Goal: Task Accomplishment & Management: Complete application form

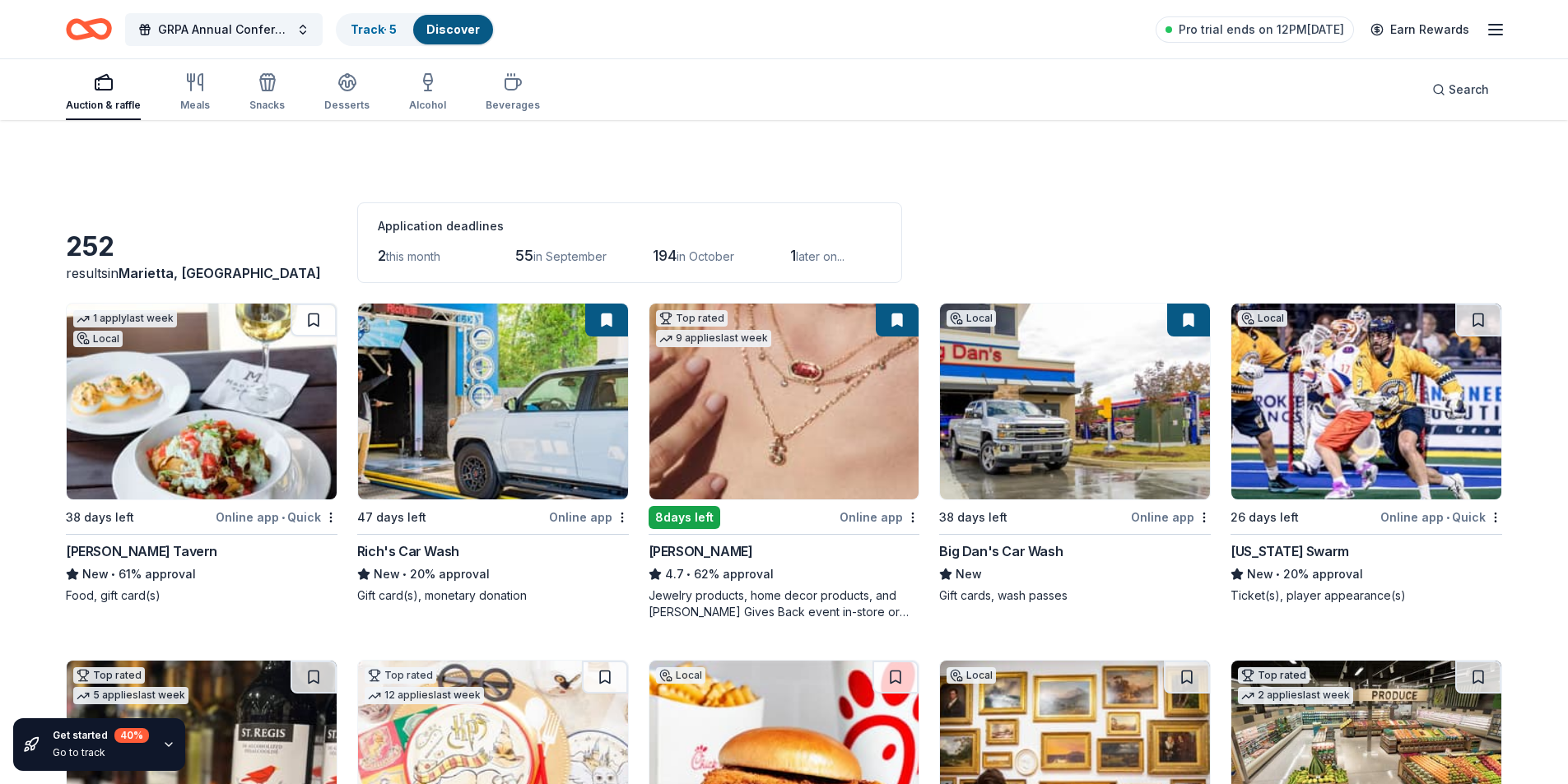
scroll to position [10447, 0]
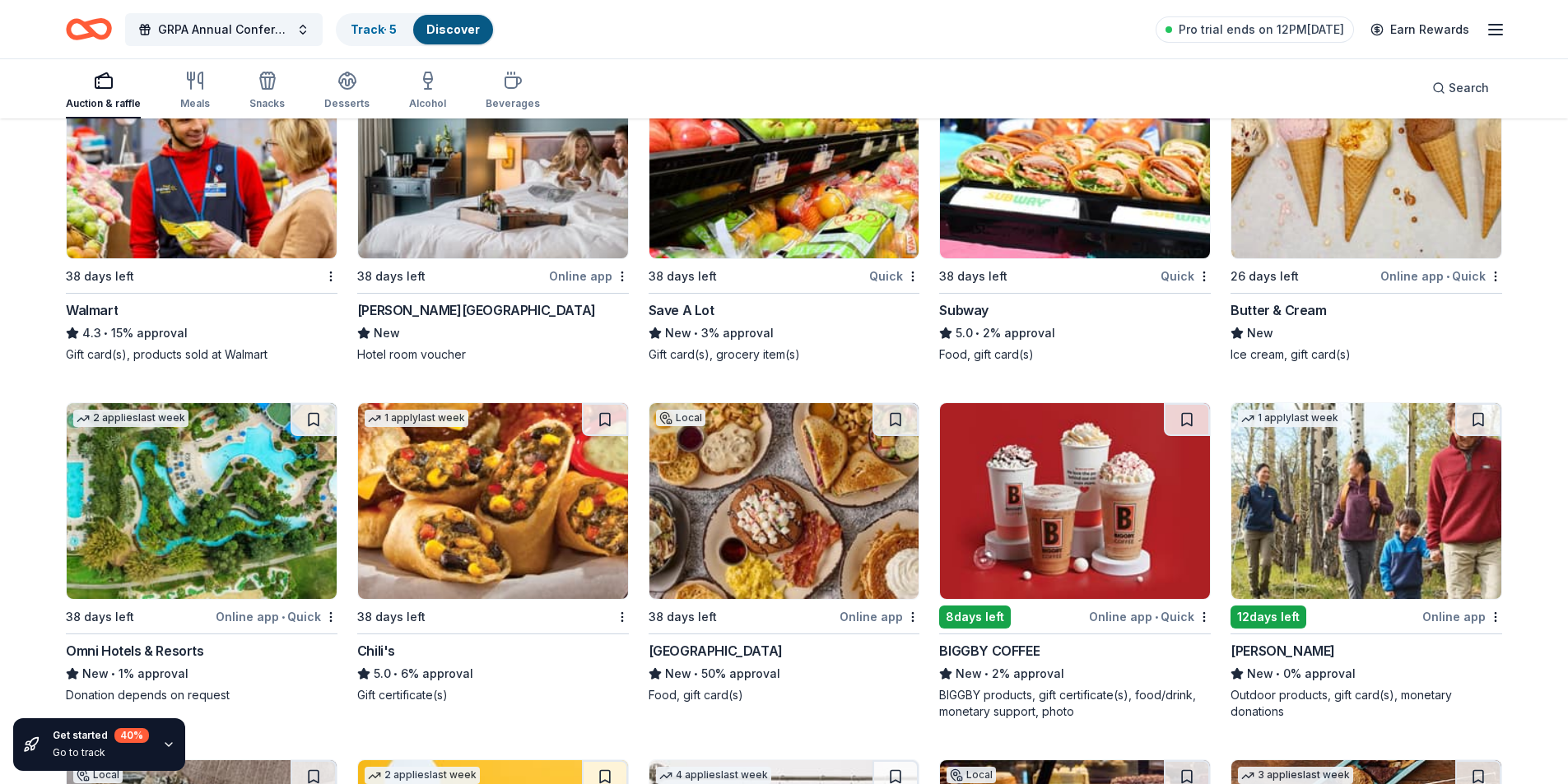
click at [158, 501] on img at bounding box center [201, 501] width 270 height 196
click at [510, 548] on img at bounding box center [492, 501] width 270 height 196
click at [1410, 498] on img at bounding box center [1366, 501] width 270 height 196
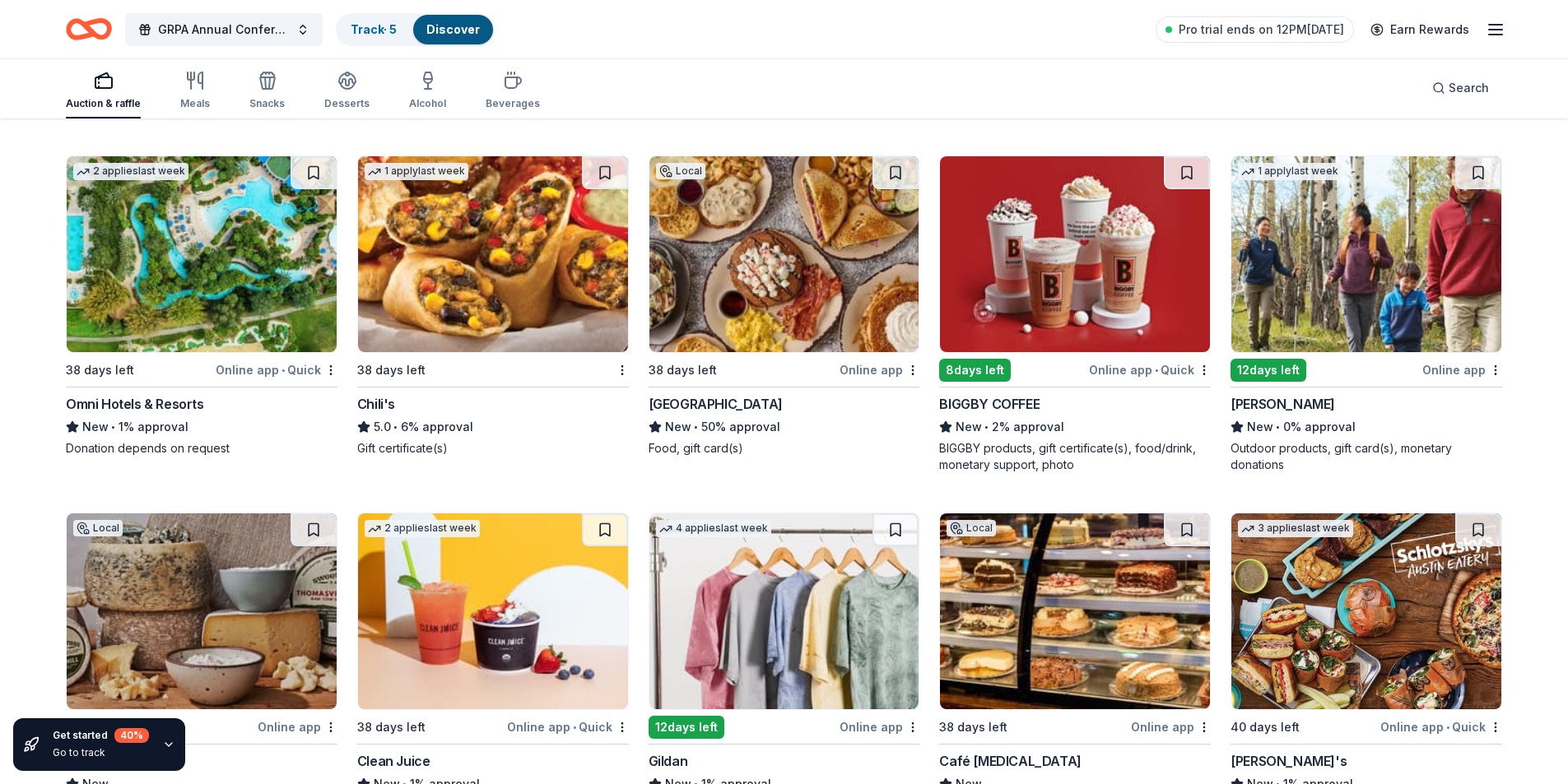
scroll to position [10776, 0]
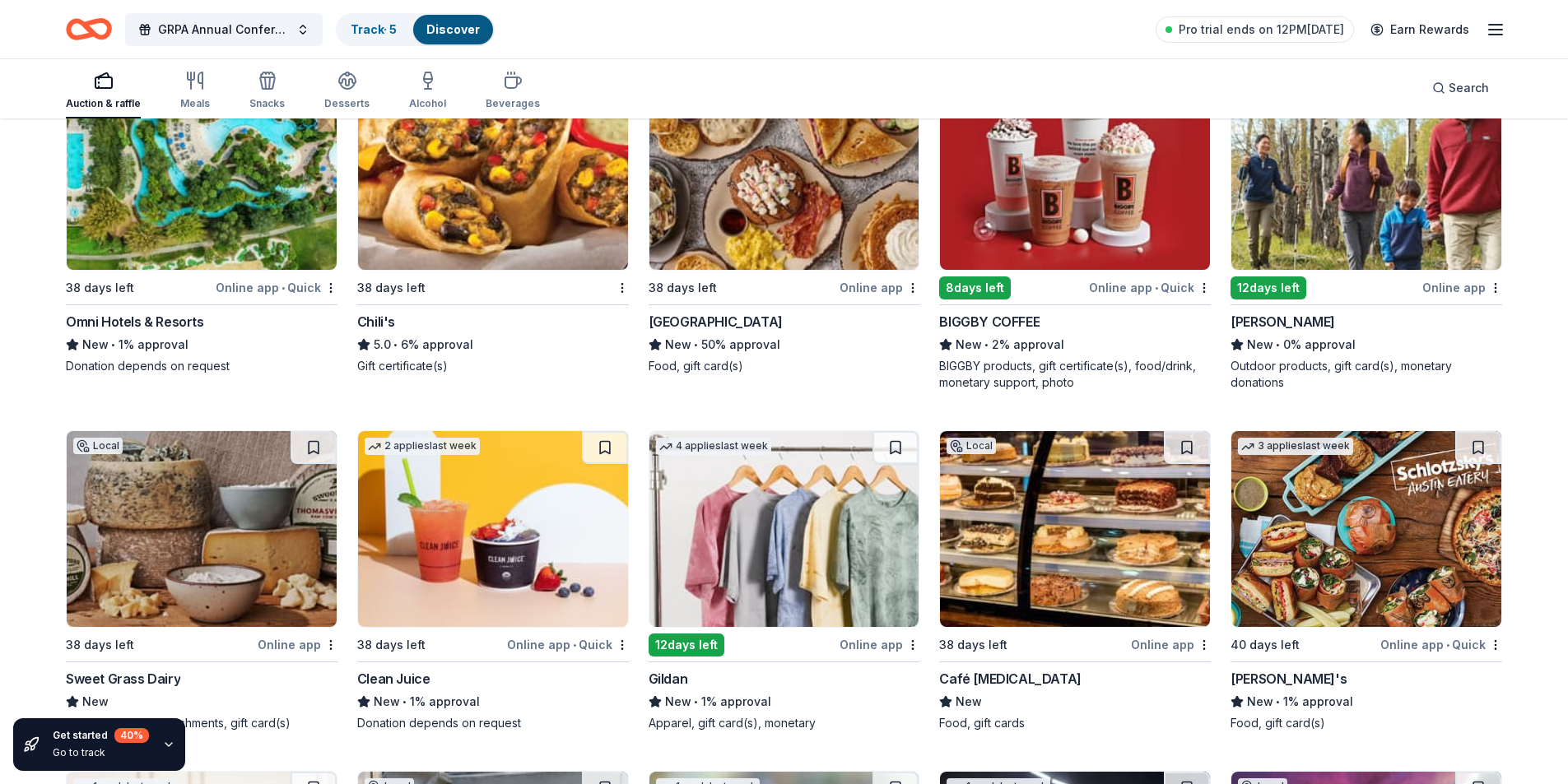
click at [1058, 229] on img at bounding box center [1075, 172] width 270 height 196
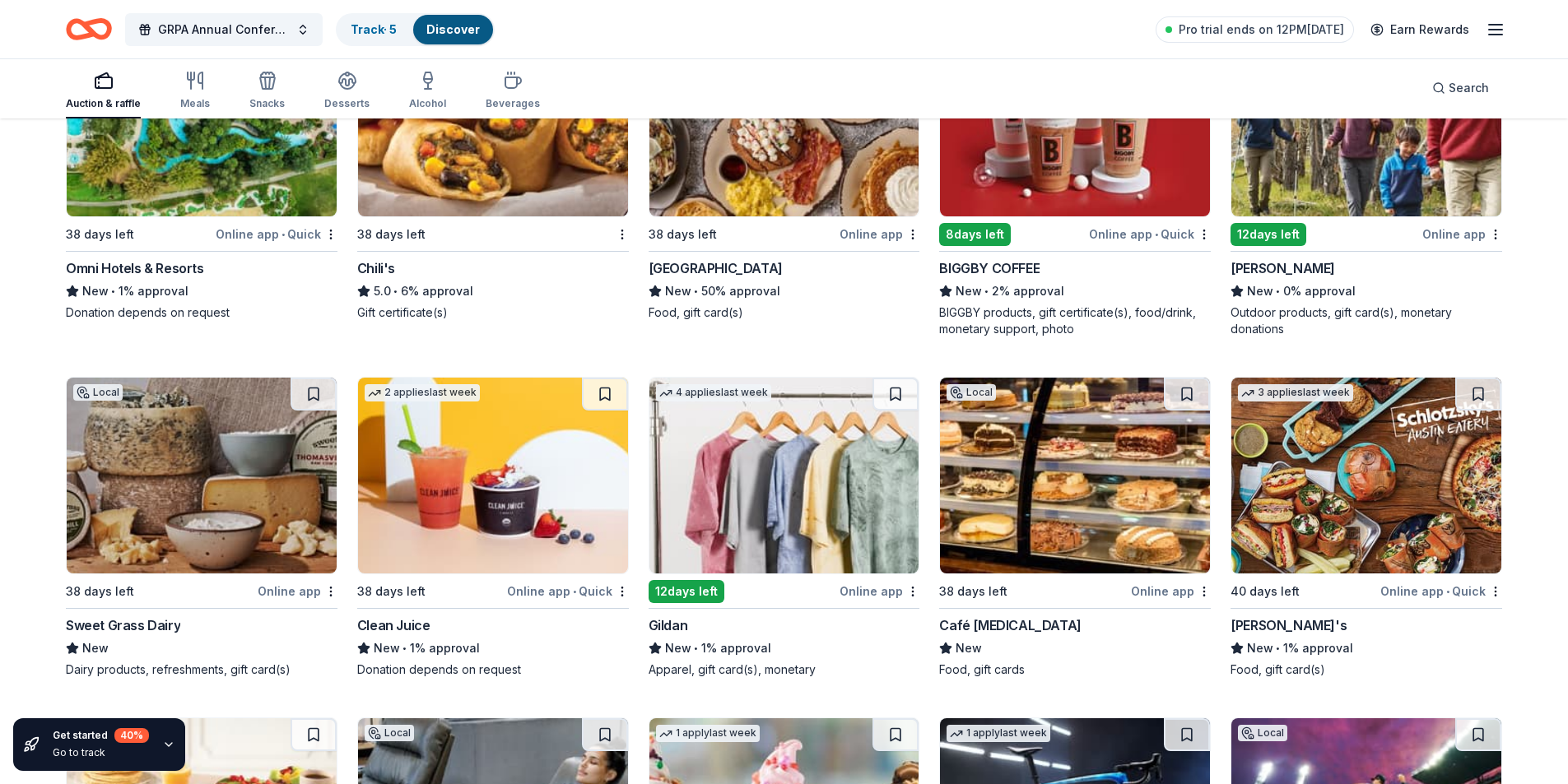
scroll to position [10858, 0]
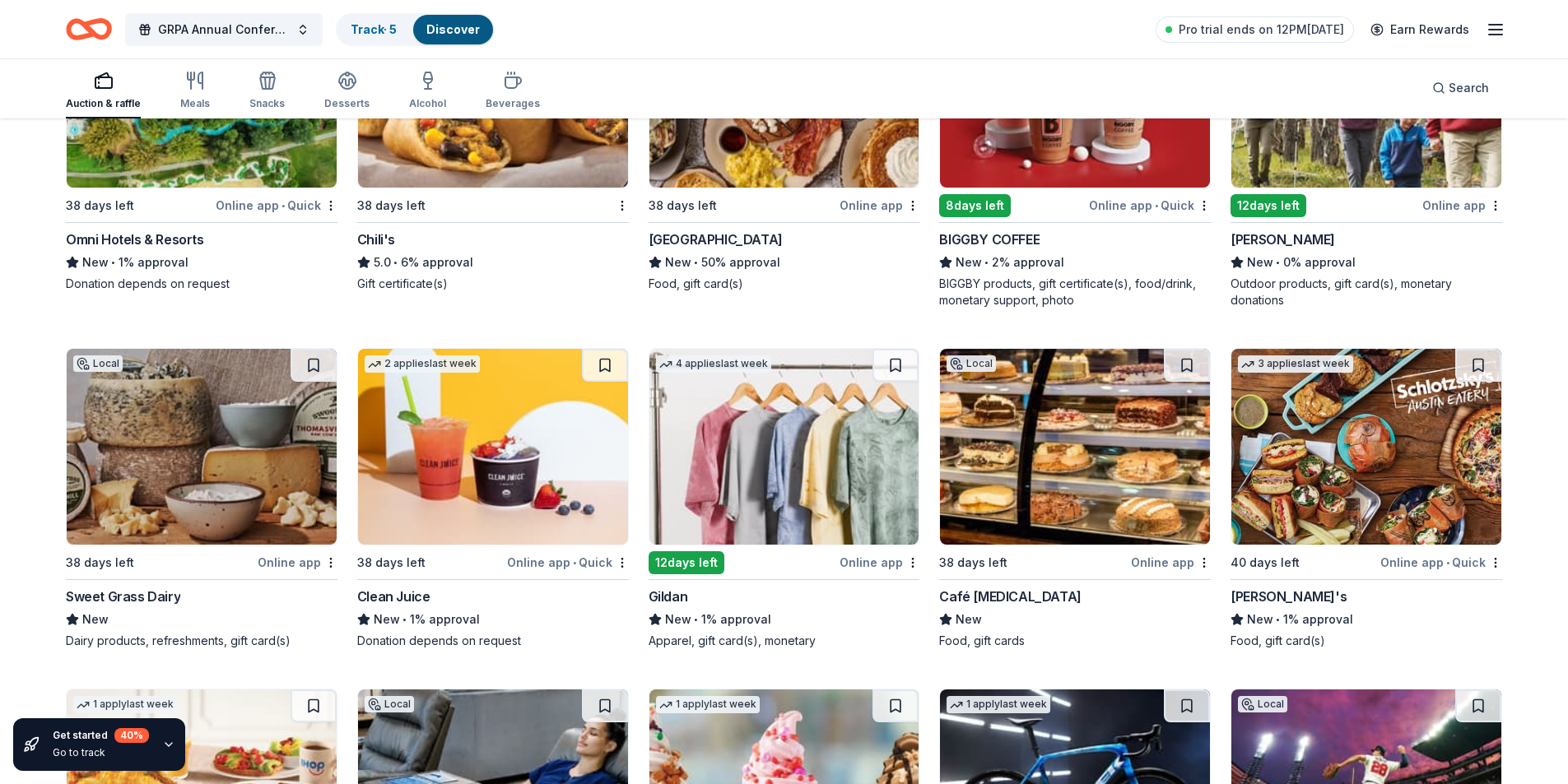
click at [799, 466] on img at bounding box center [784, 446] width 270 height 196
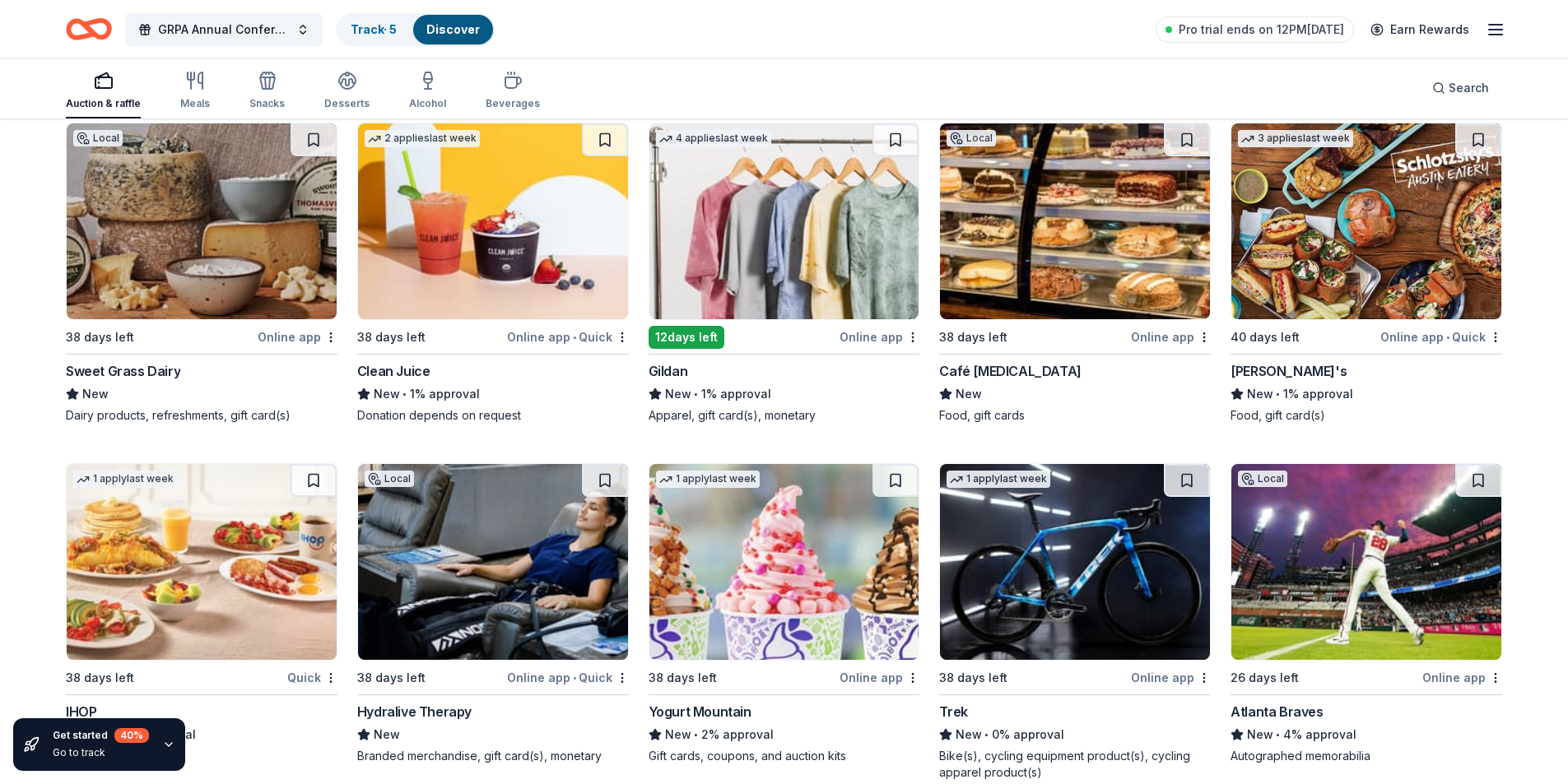
scroll to position [11187, 0]
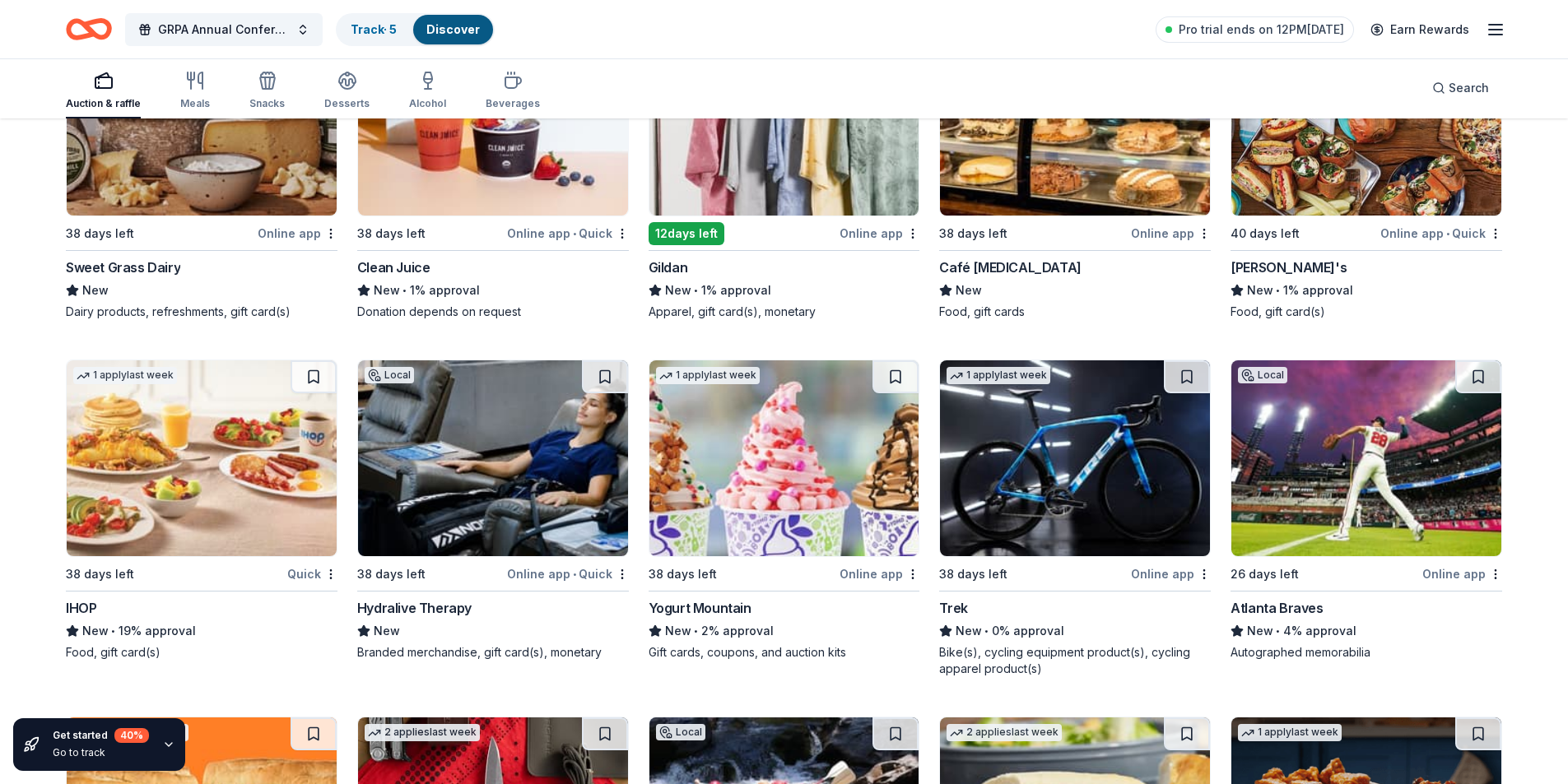
click at [1040, 502] on img at bounding box center [1075, 457] width 270 height 196
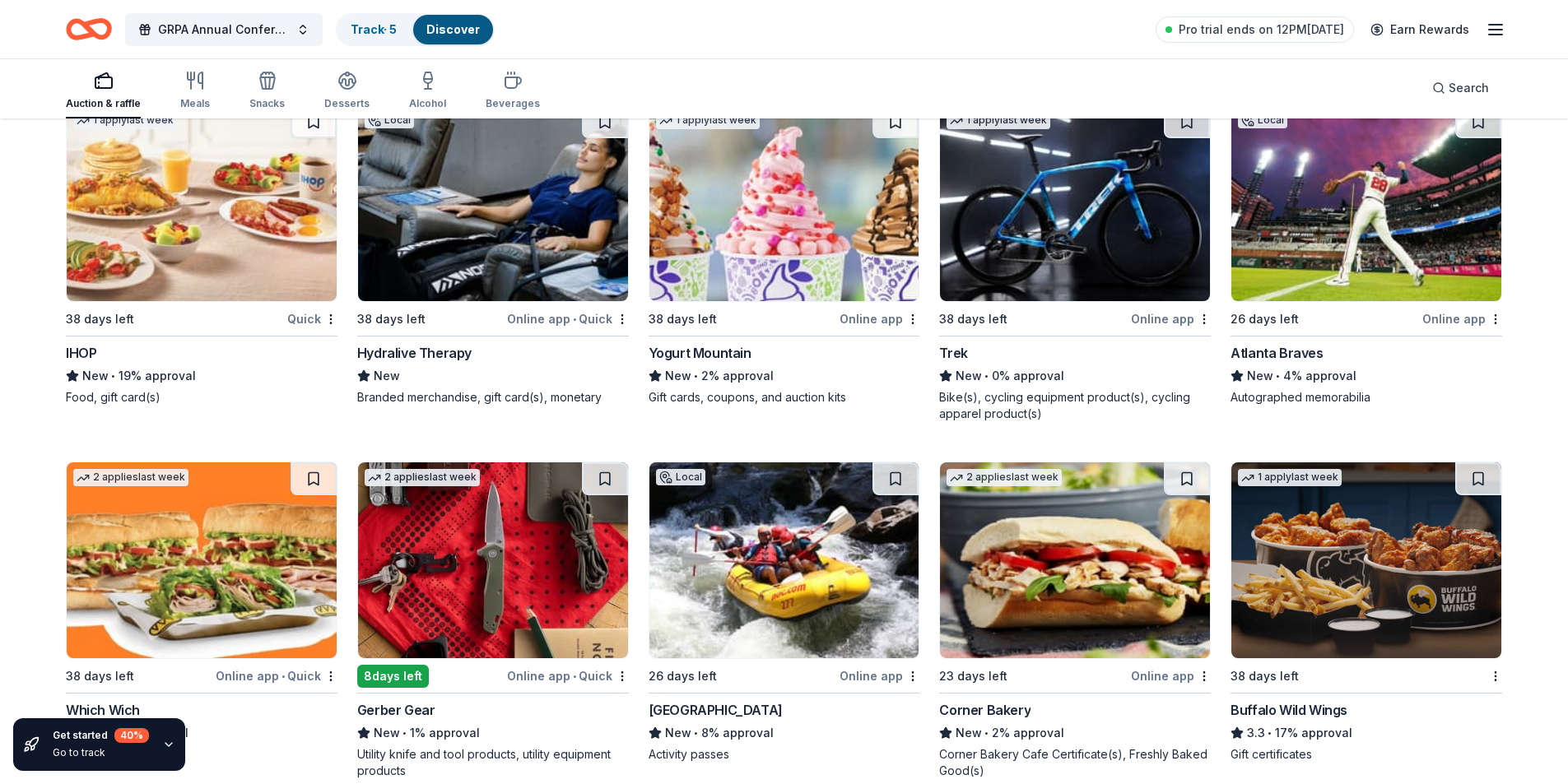
scroll to position [11517, 0]
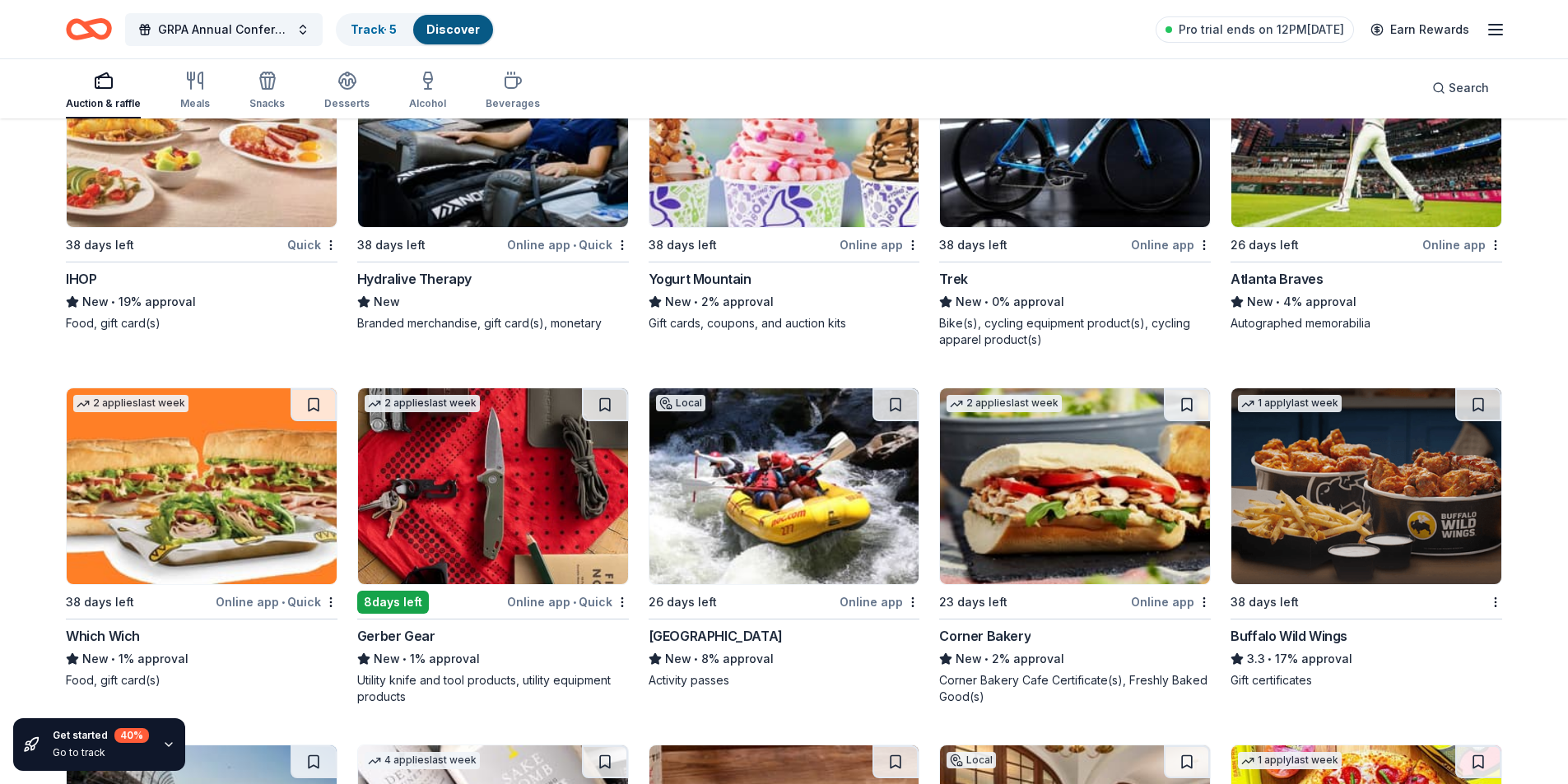
click at [380, 526] on img at bounding box center [492, 486] width 270 height 196
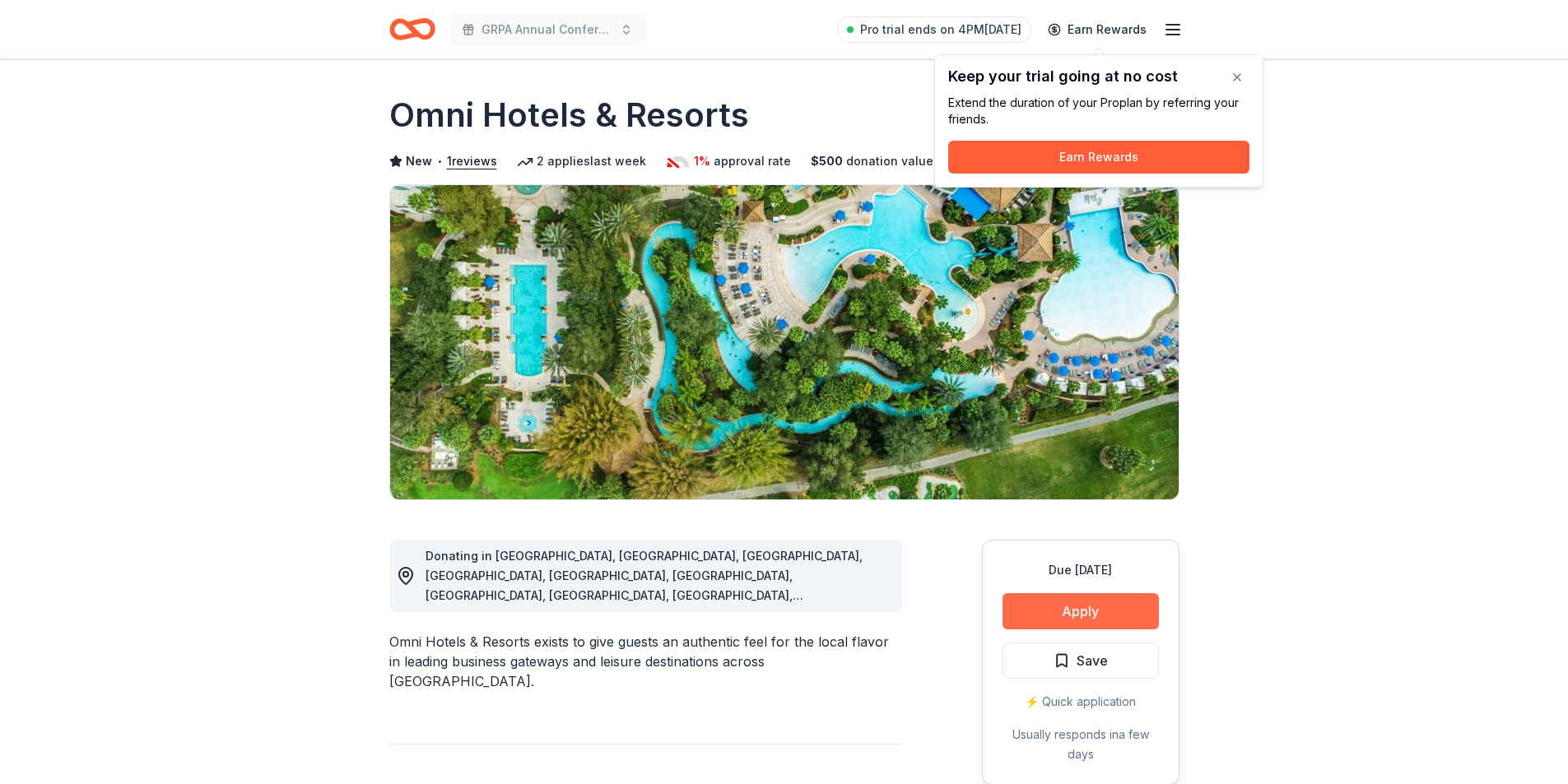
click at [1051, 626] on button "Apply" at bounding box center [1080, 611] width 157 height 36
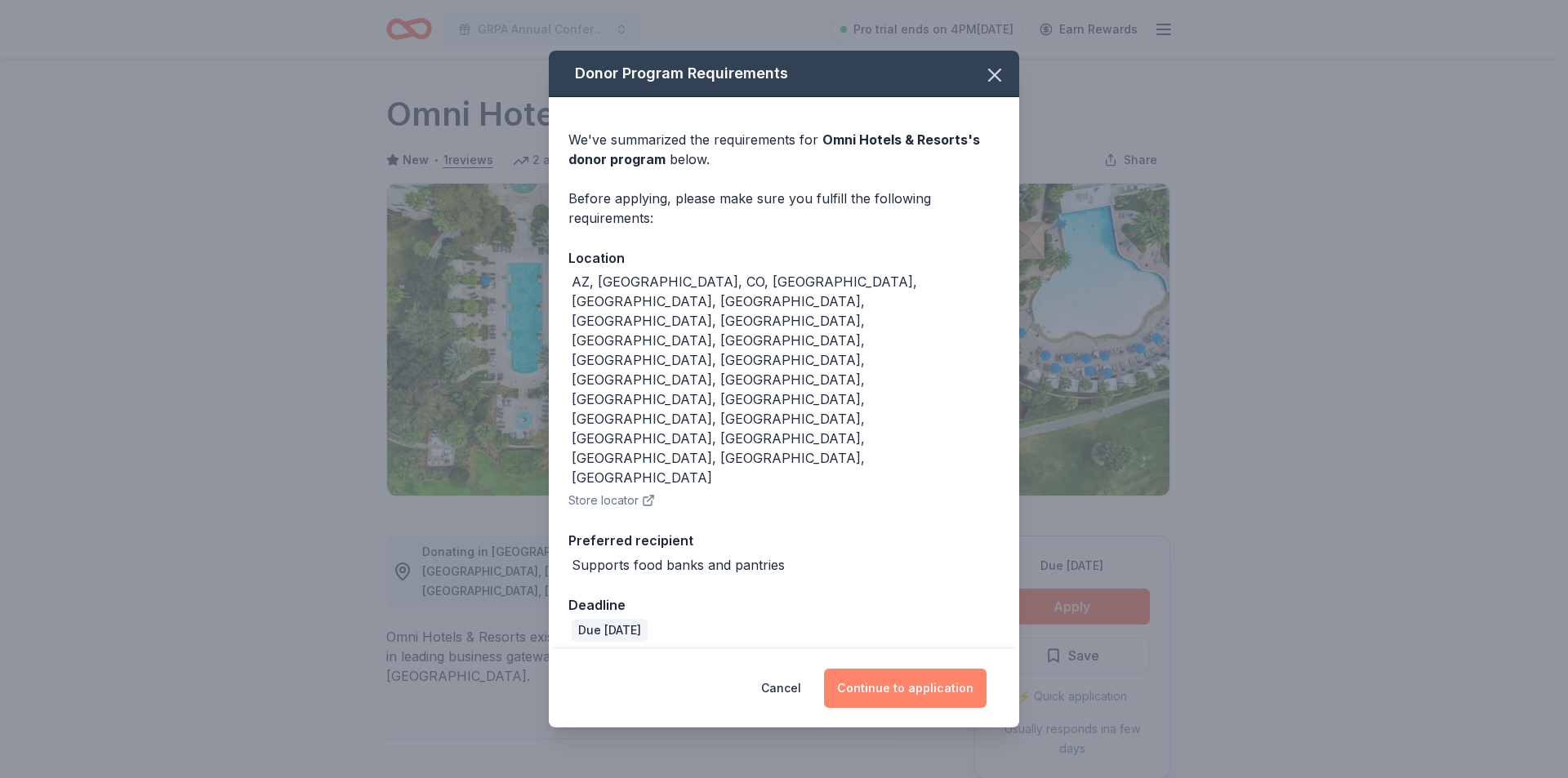
click at [957, 668] on button "Continue to application" at bounding box center [905, 688] width 163 height 40
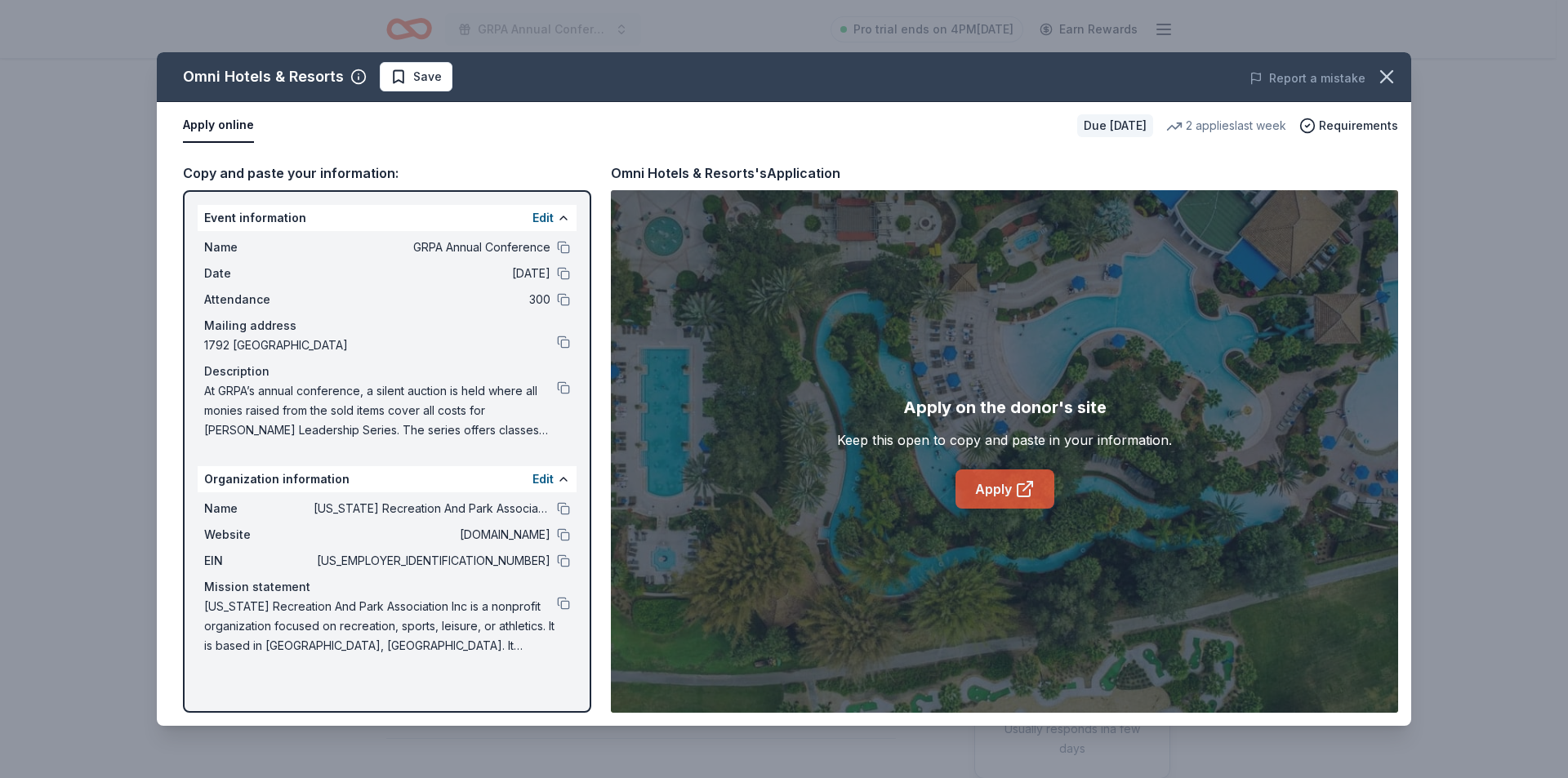
click at [973, 484] on link "Apply" at bounding box center [1005, 489] width 98 height 40
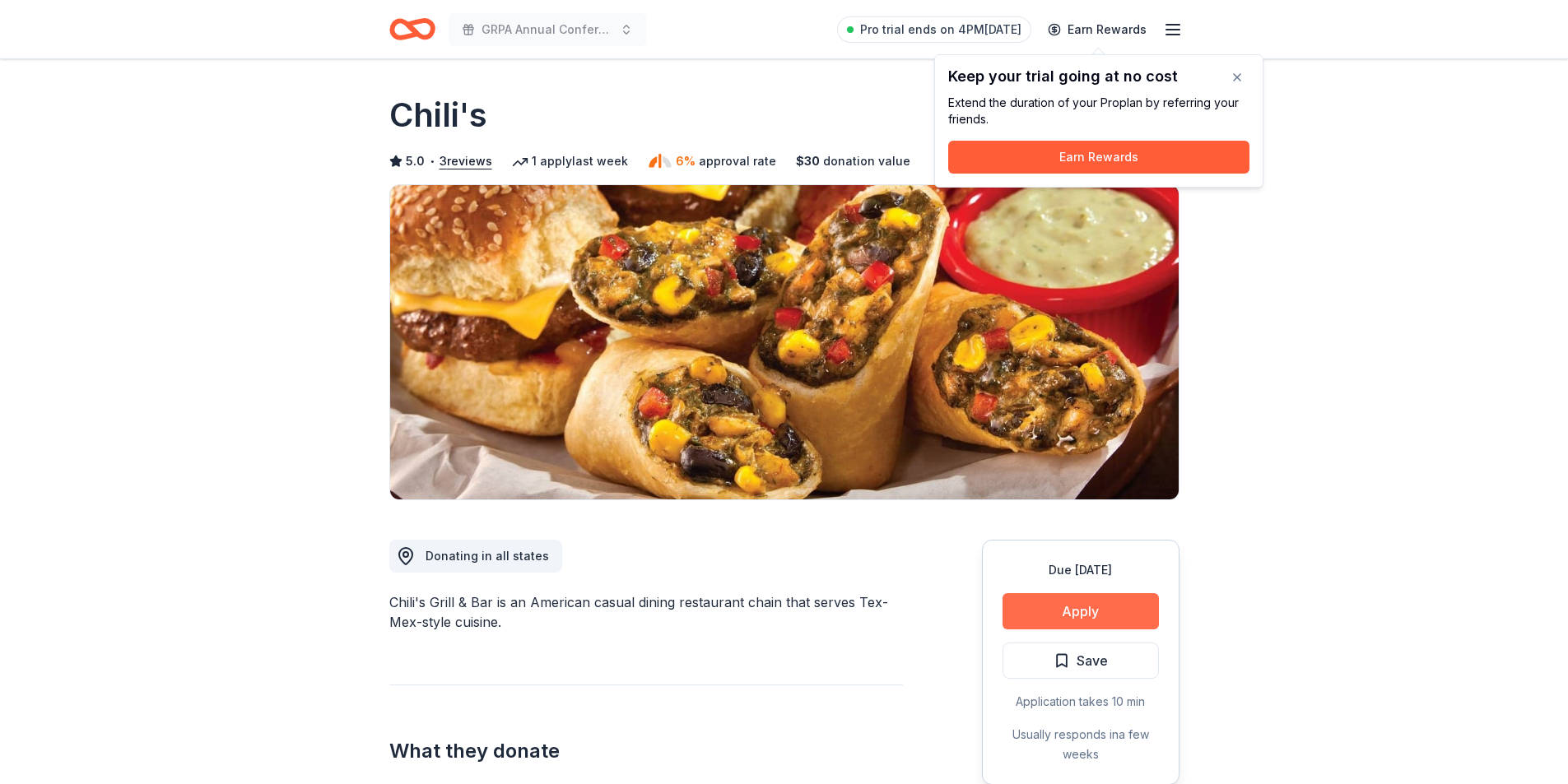
click at [1071, 607] on button "Apply" at bounding box center [1080, 611] width 157 height 36
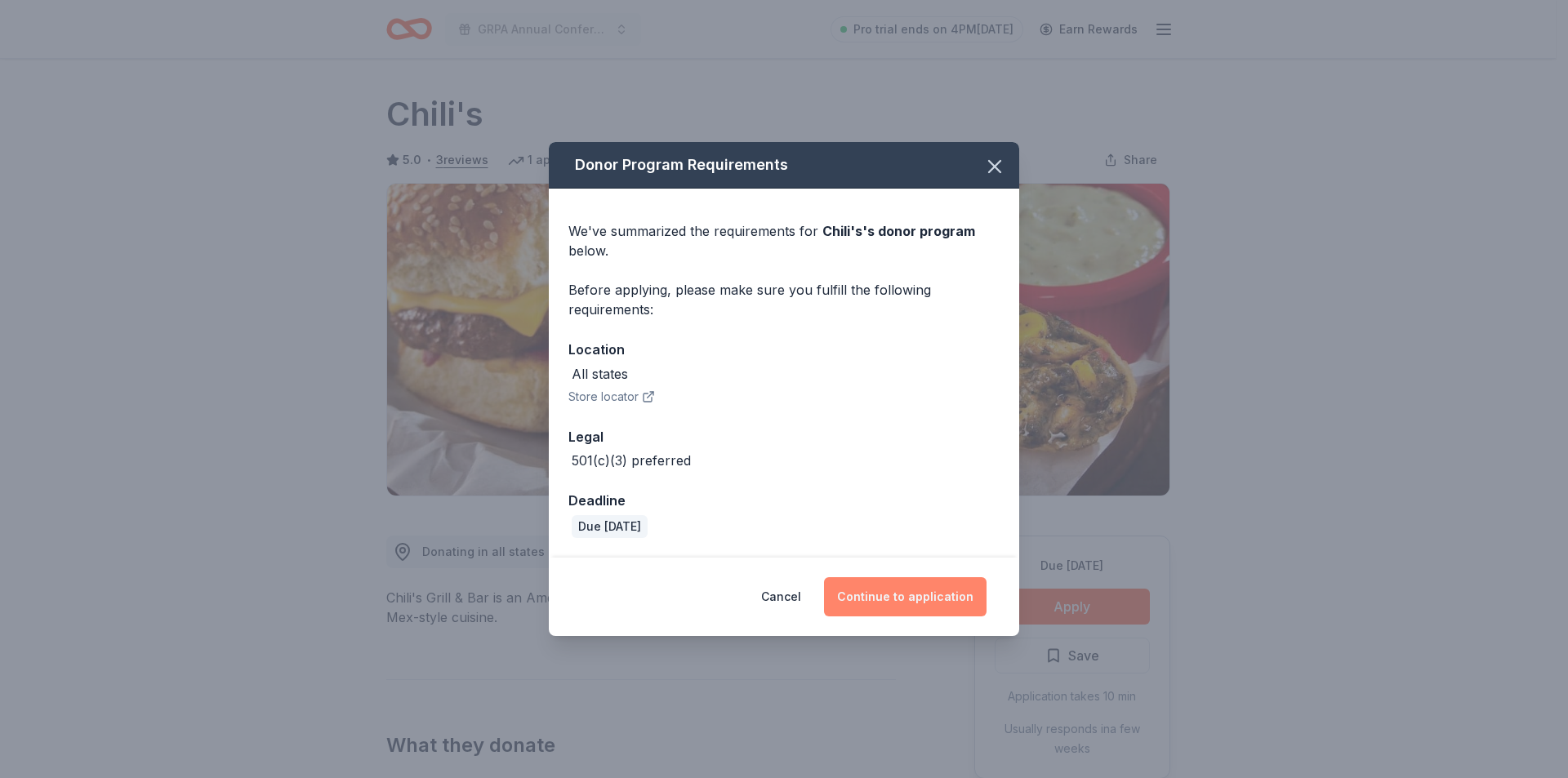
click at [954, 609] on button "Continue to application" at bounding box center [905, 596] width 163 height 40
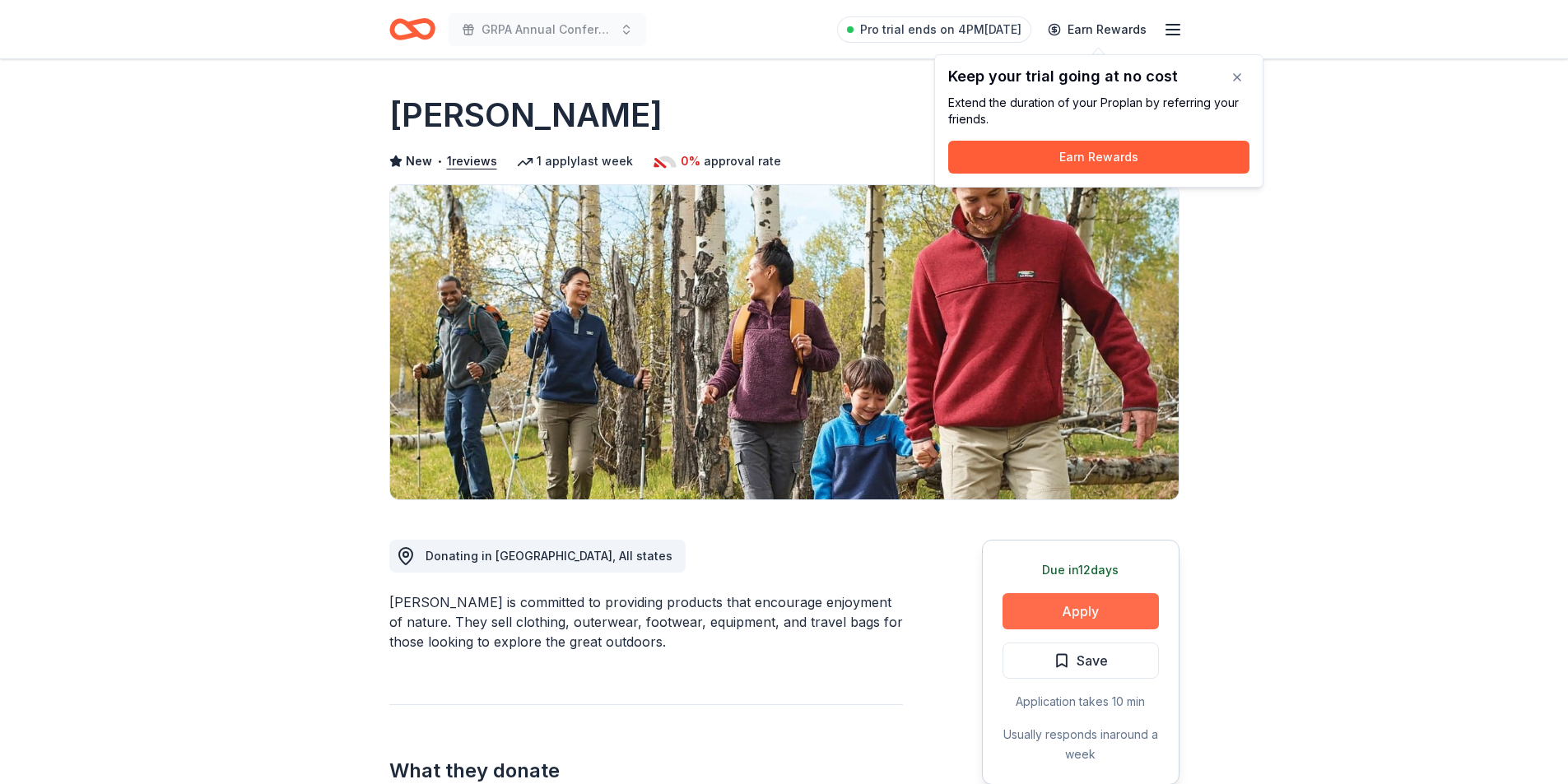
click at [1054, 624] on button "Apply" at bounding box center [1080, 611] width 157 height 36
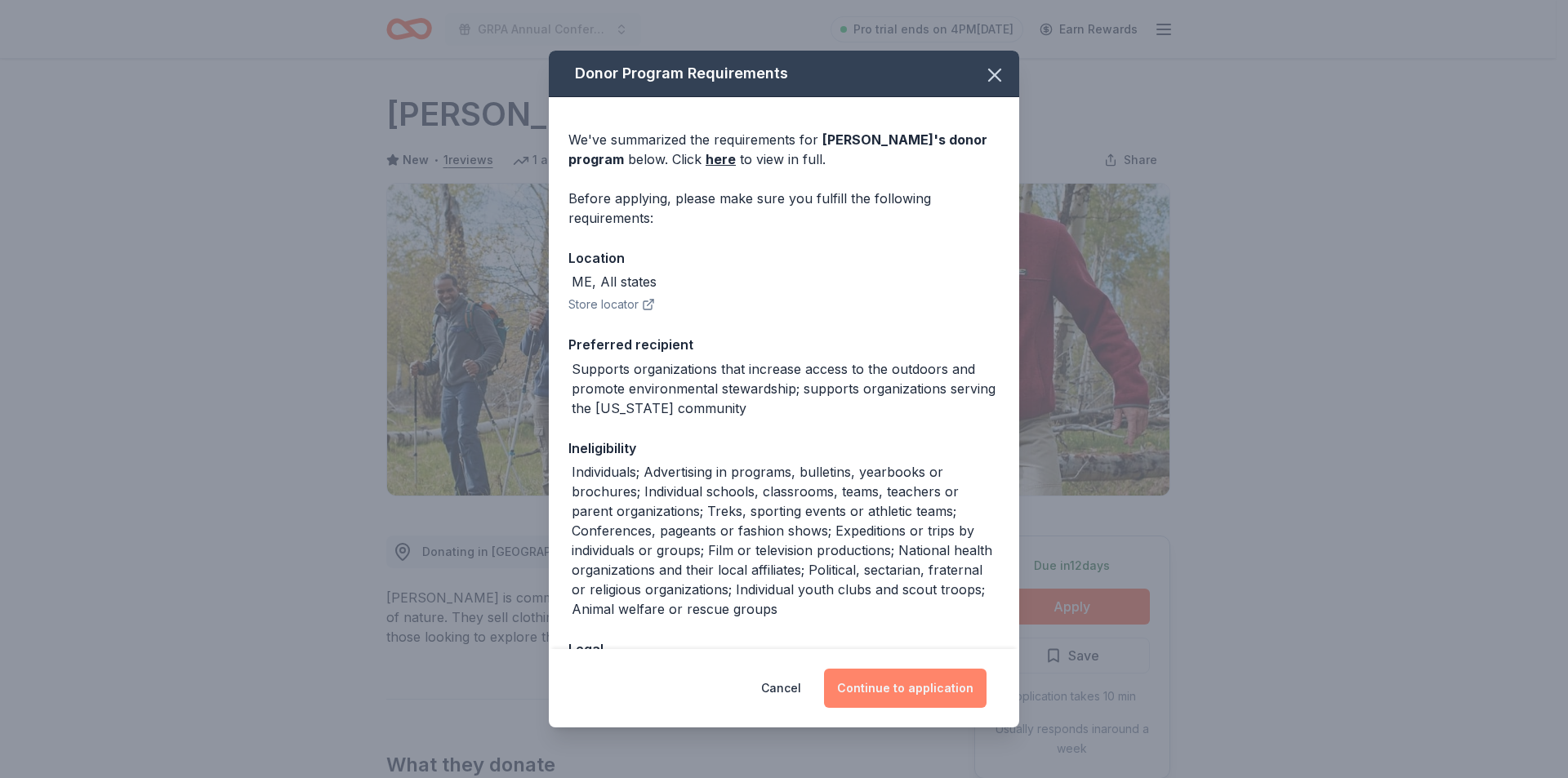
click at [951, 679] on button "Continue to application" at bounding box center [905, 688] width 163 height 40
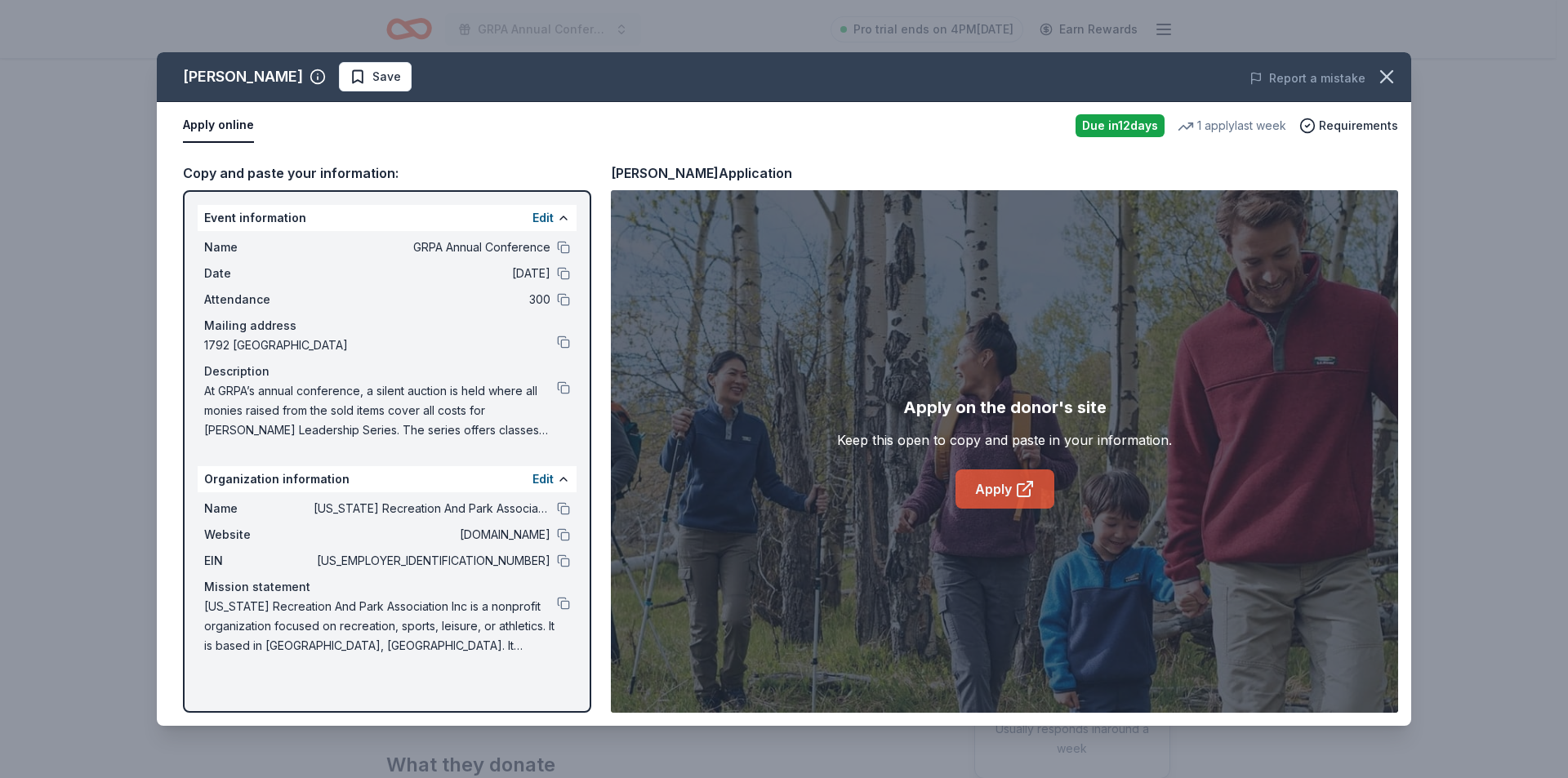
click at [990, 496] on link "Apply" at bounding box center [1005, 489] width 98 height 40
click at [0, 458] on div "L.L.Bean Save Report a mistake Apply online Due in 12 days 1 apply last week Re…" at bounding box center [784, 389] width 1568 height 778
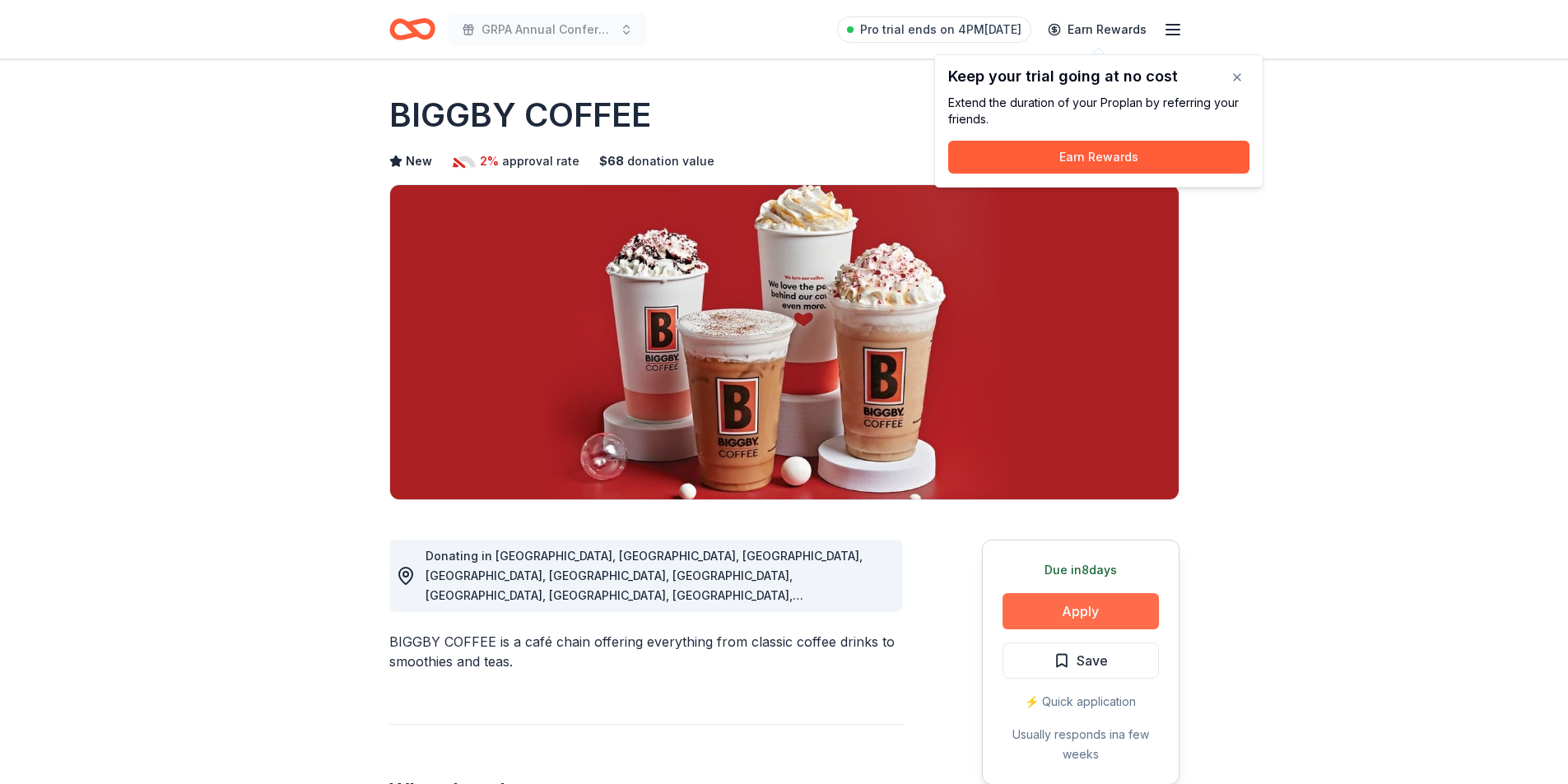
click at [1071, 624] on button "Apply" at bounding box center [1080, 611] width 157 height 36
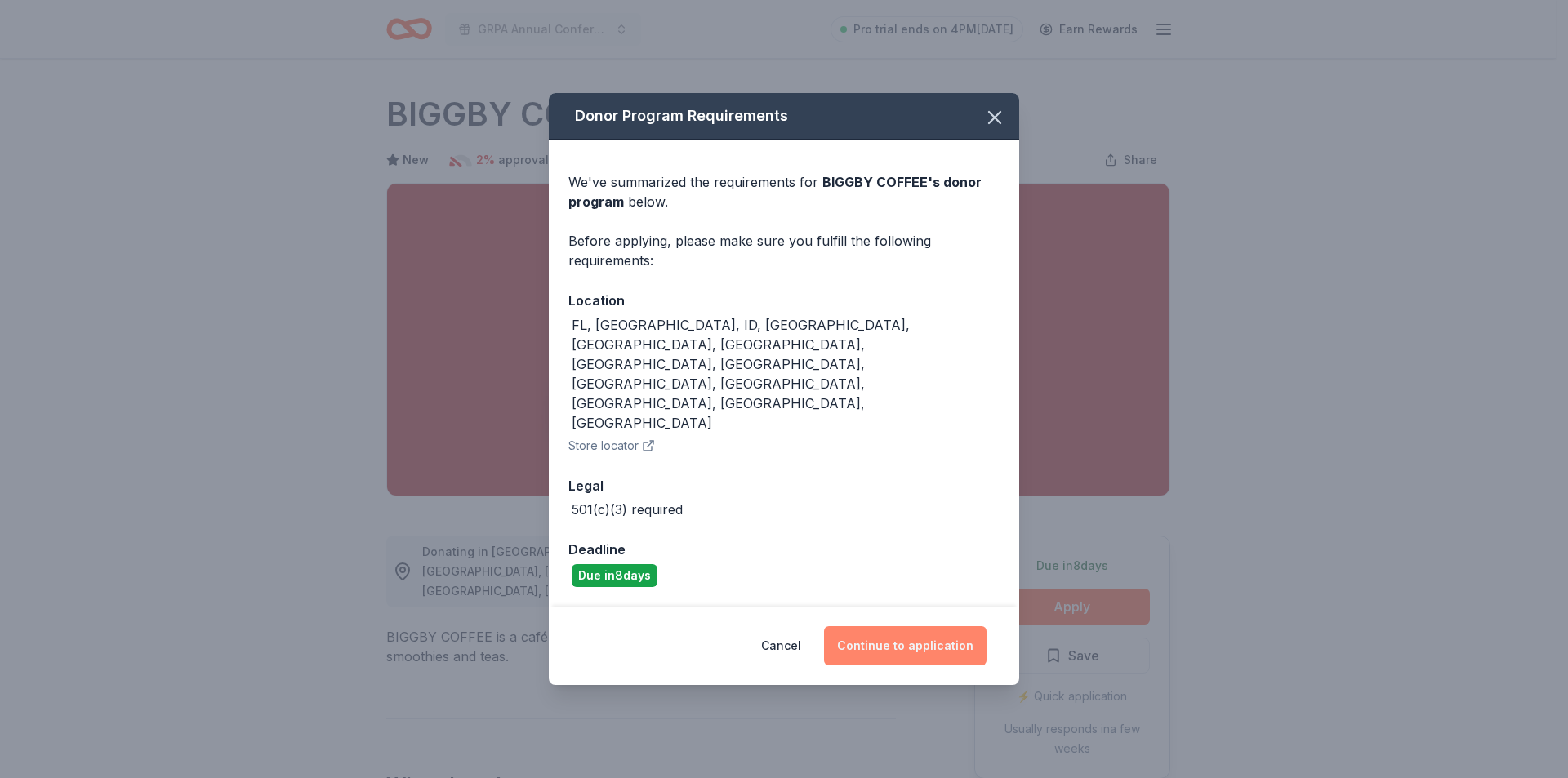
click at [906, 626] on button "Continue to application" at bounding box center [905, 645] width 163 height 40
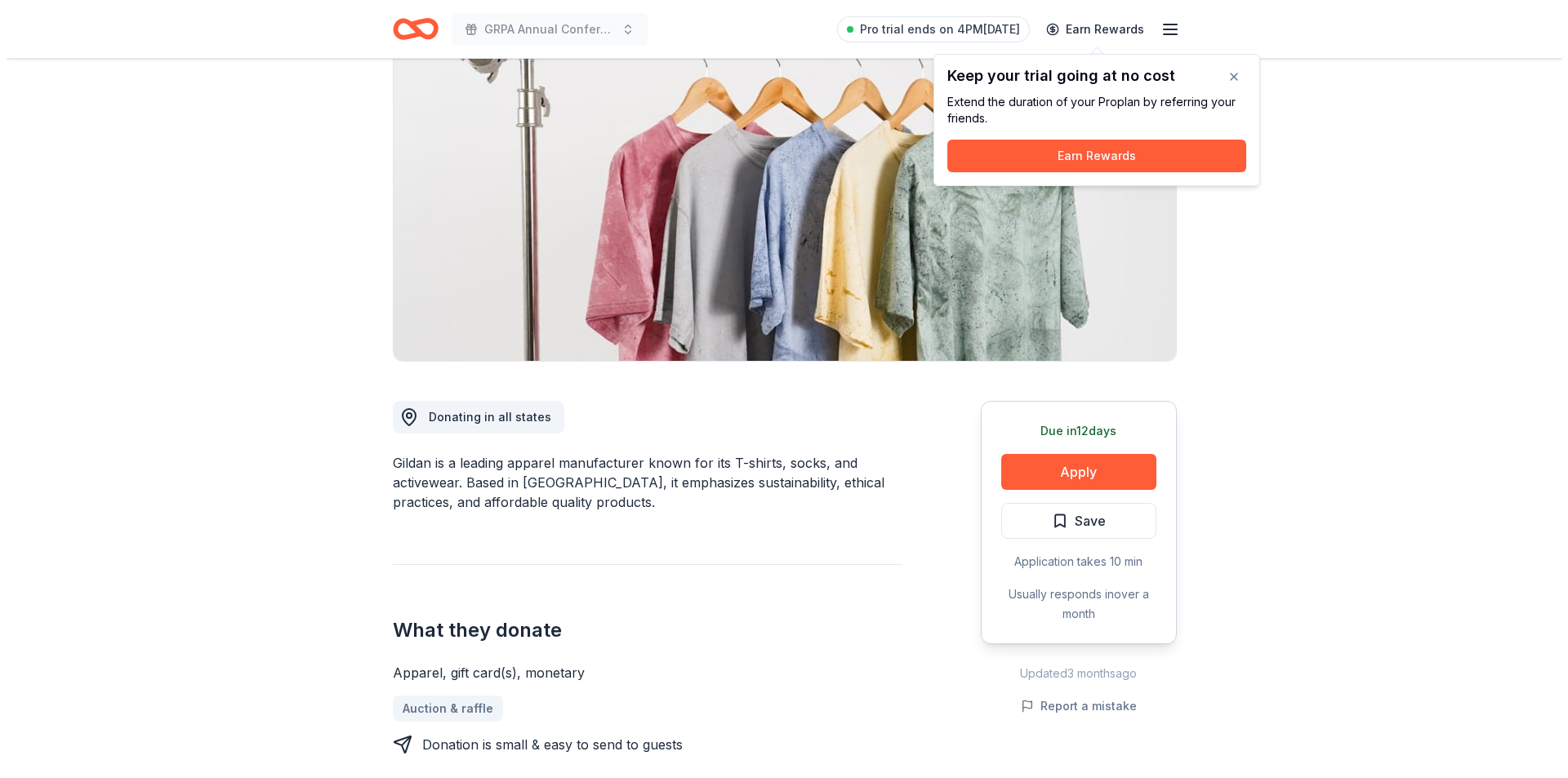
scroll to position [163, 0]
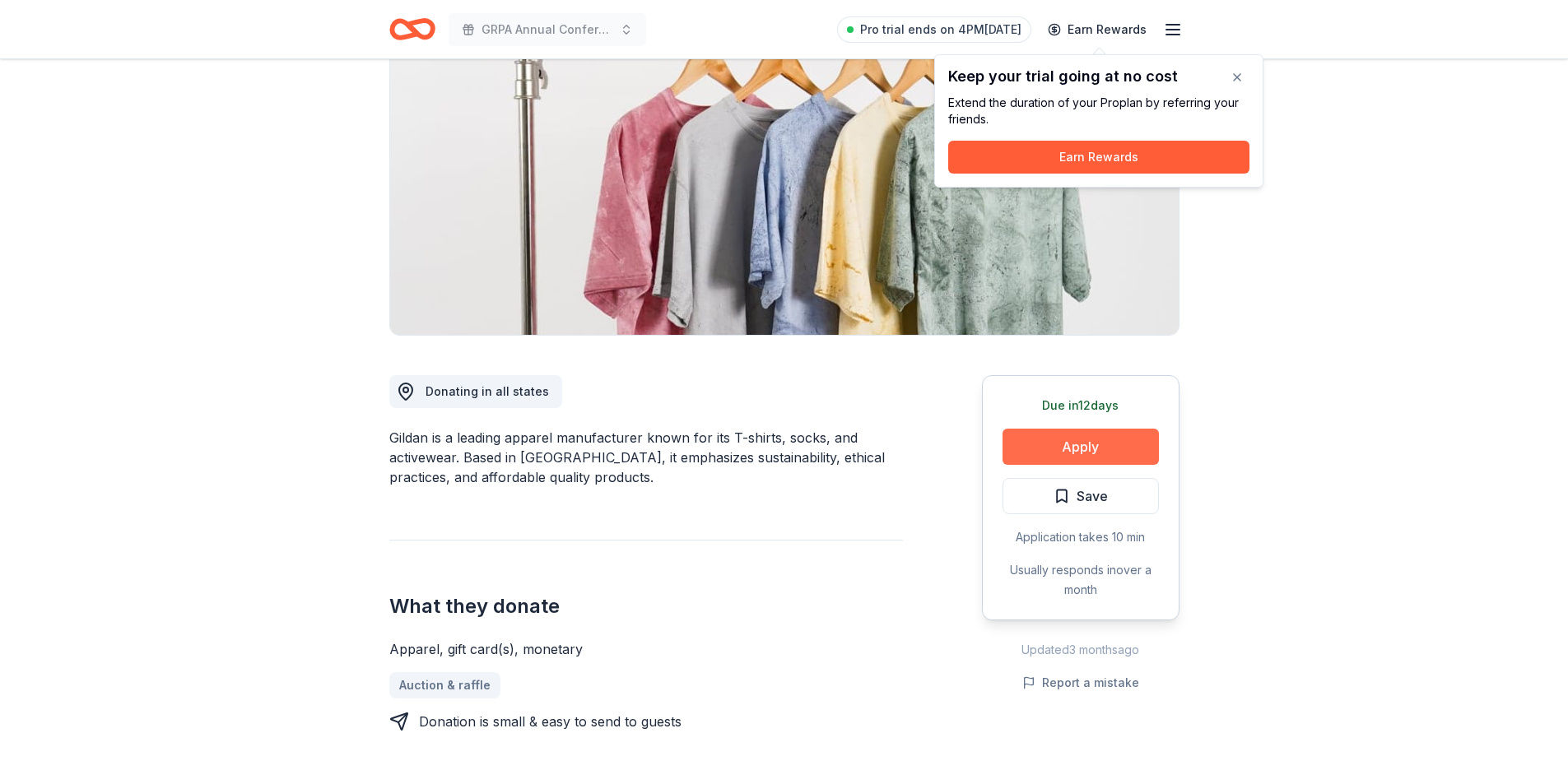
click at [1042, 451] on button "Apply" at bounding box center [1080, 446] width 157 height 36
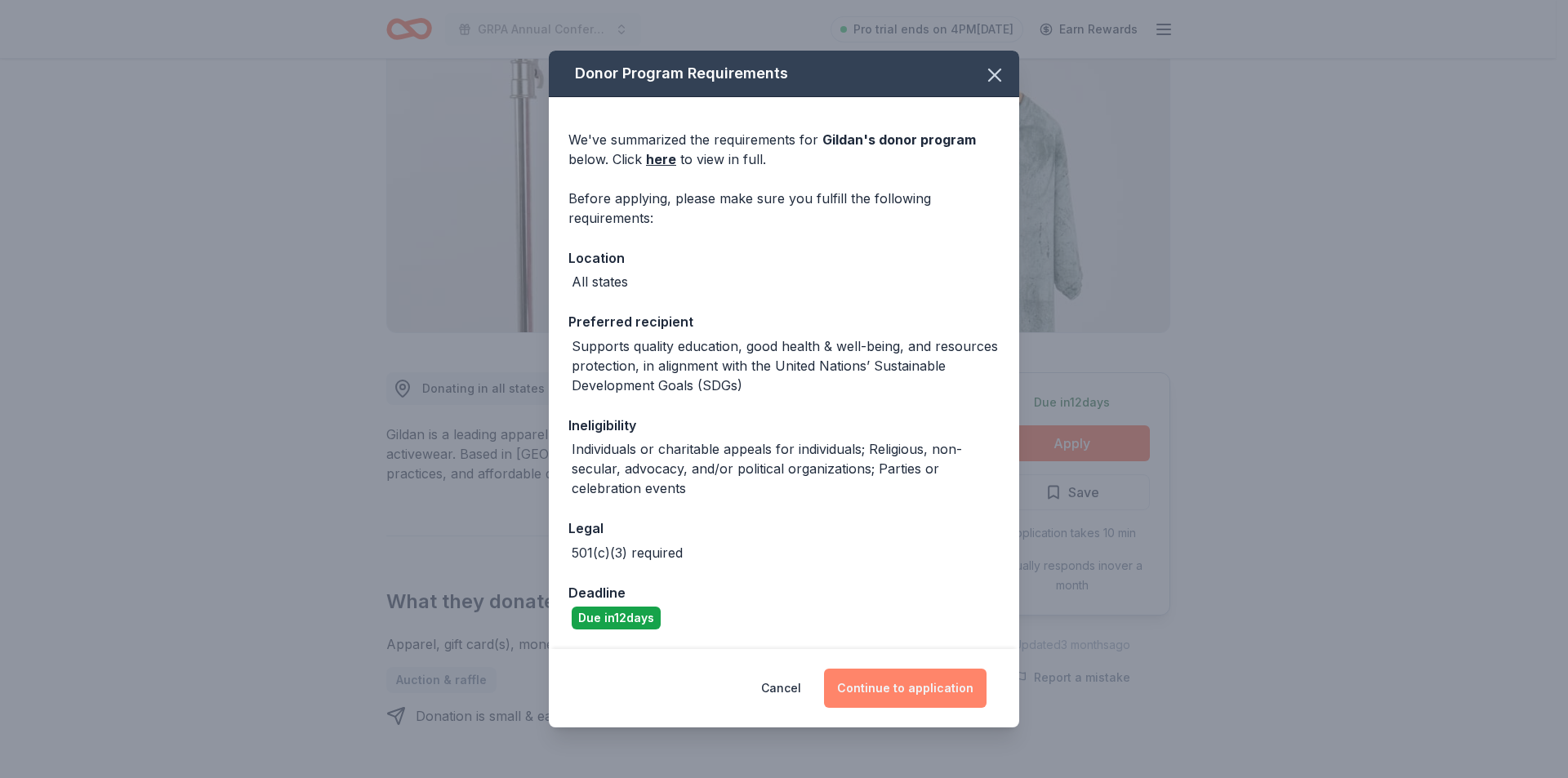
click at [895, 685] on button "Continue to application" at bounding box center [905, 688] width 163 height 40
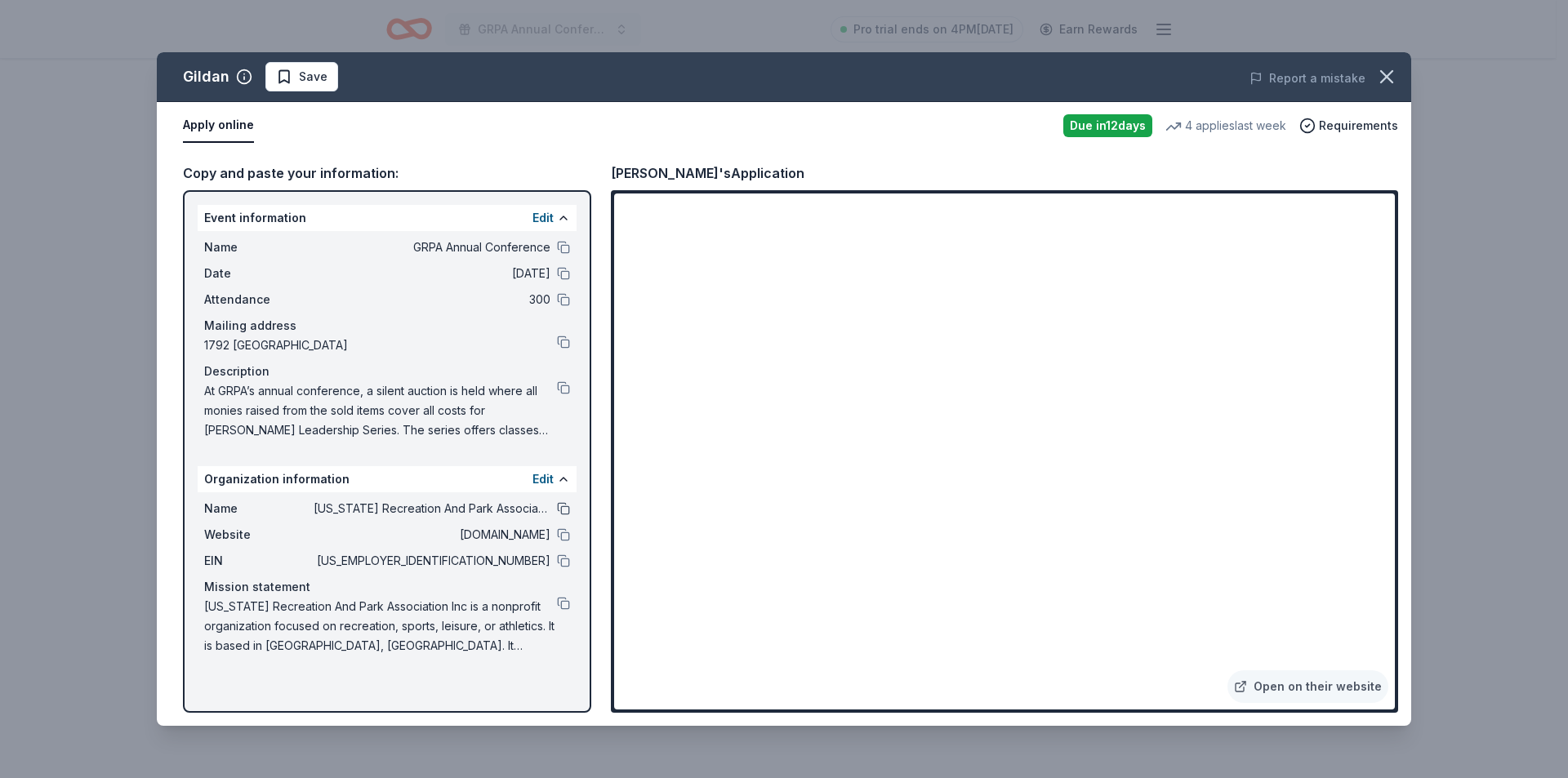
click at [560, 507] on button at bounding box center [563, 508] width 13 height 13
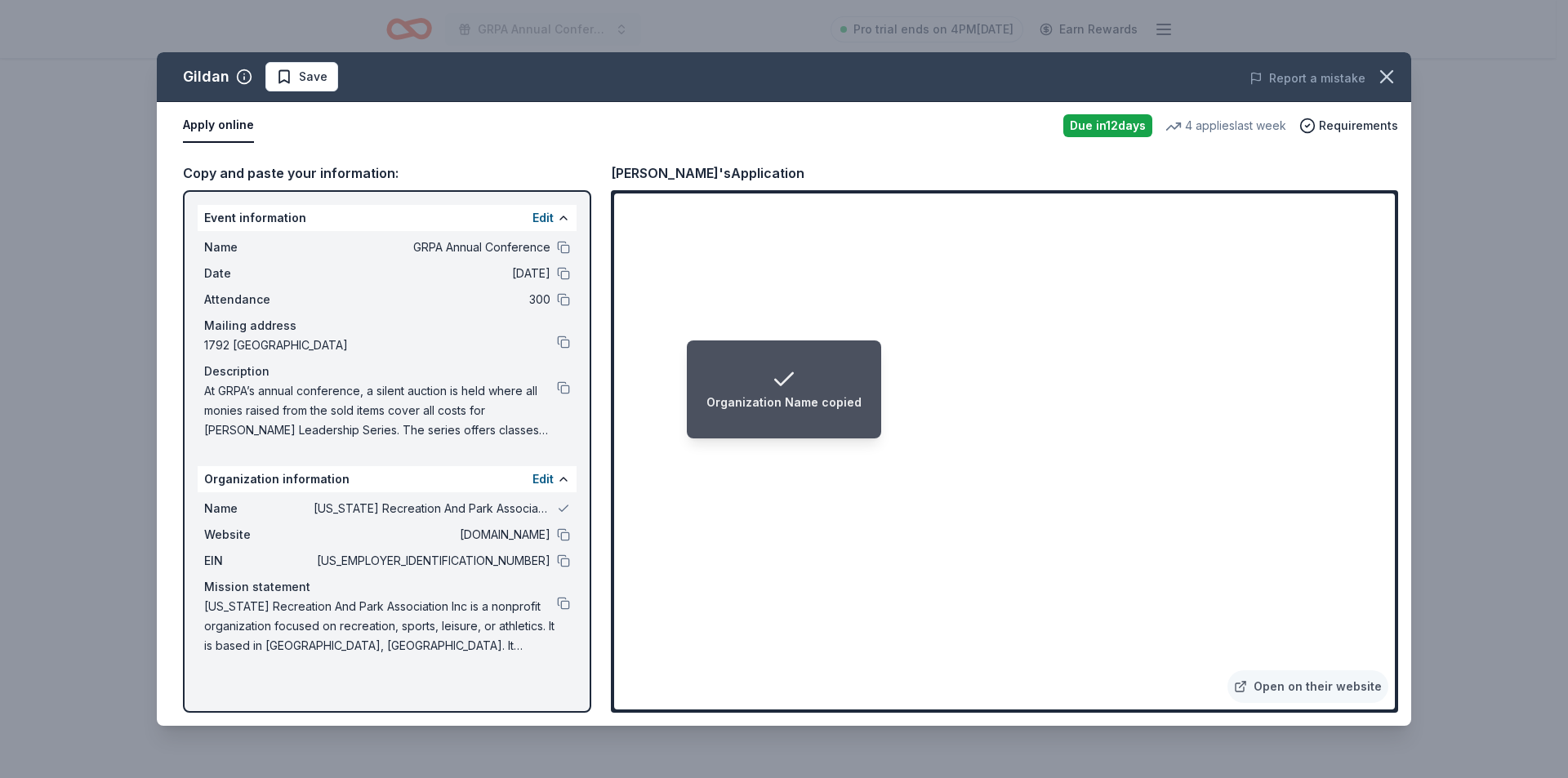
click at [863, 390] on li "Organization Name copied" at bounding box center [784, 390] width 194 height 98
click at [561, 567] on button at bounding box center [563, 560] width 13 height 13
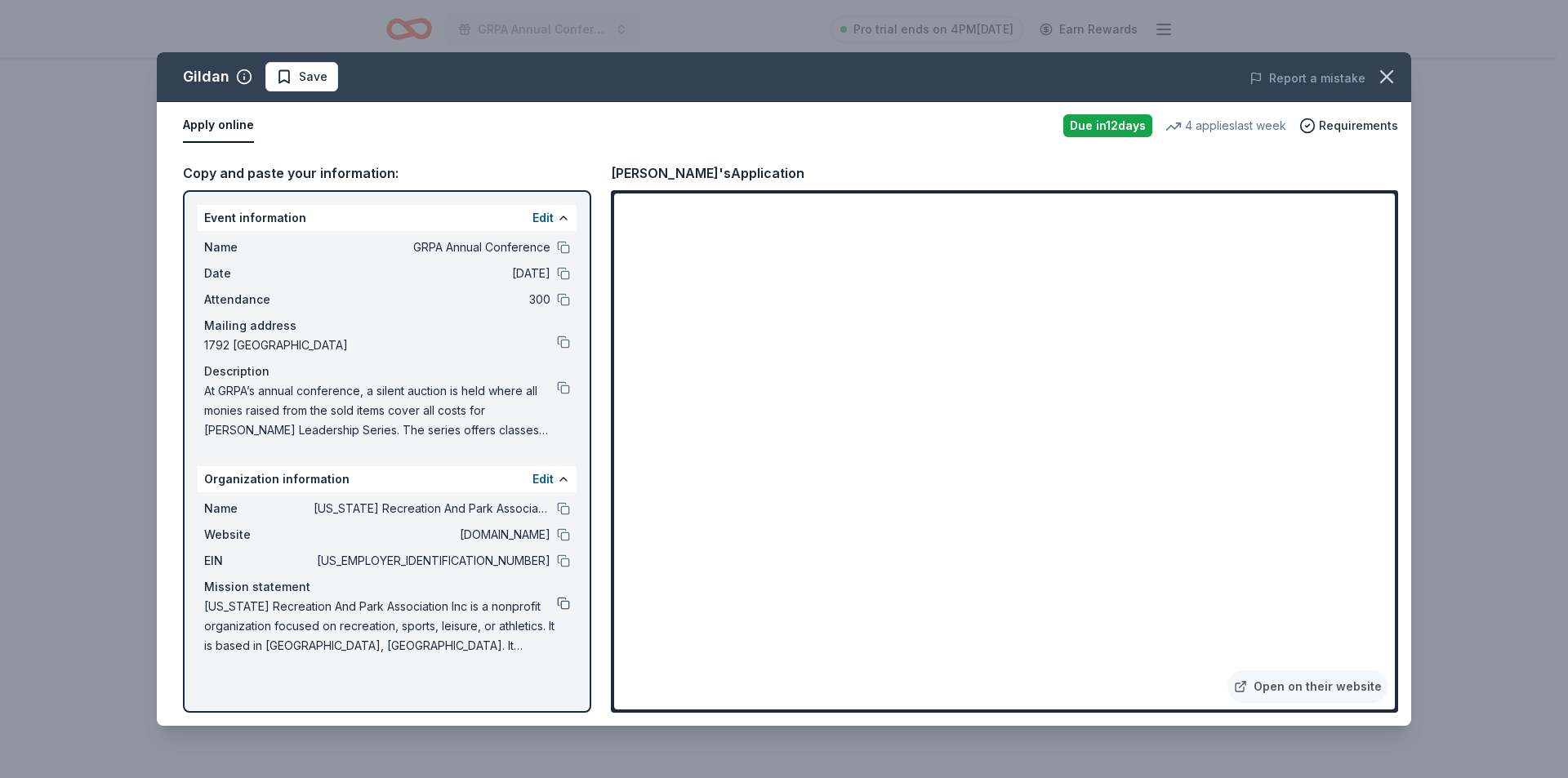
click at [560, 602] on button at bounding box center [563, 603] width 13 height 13
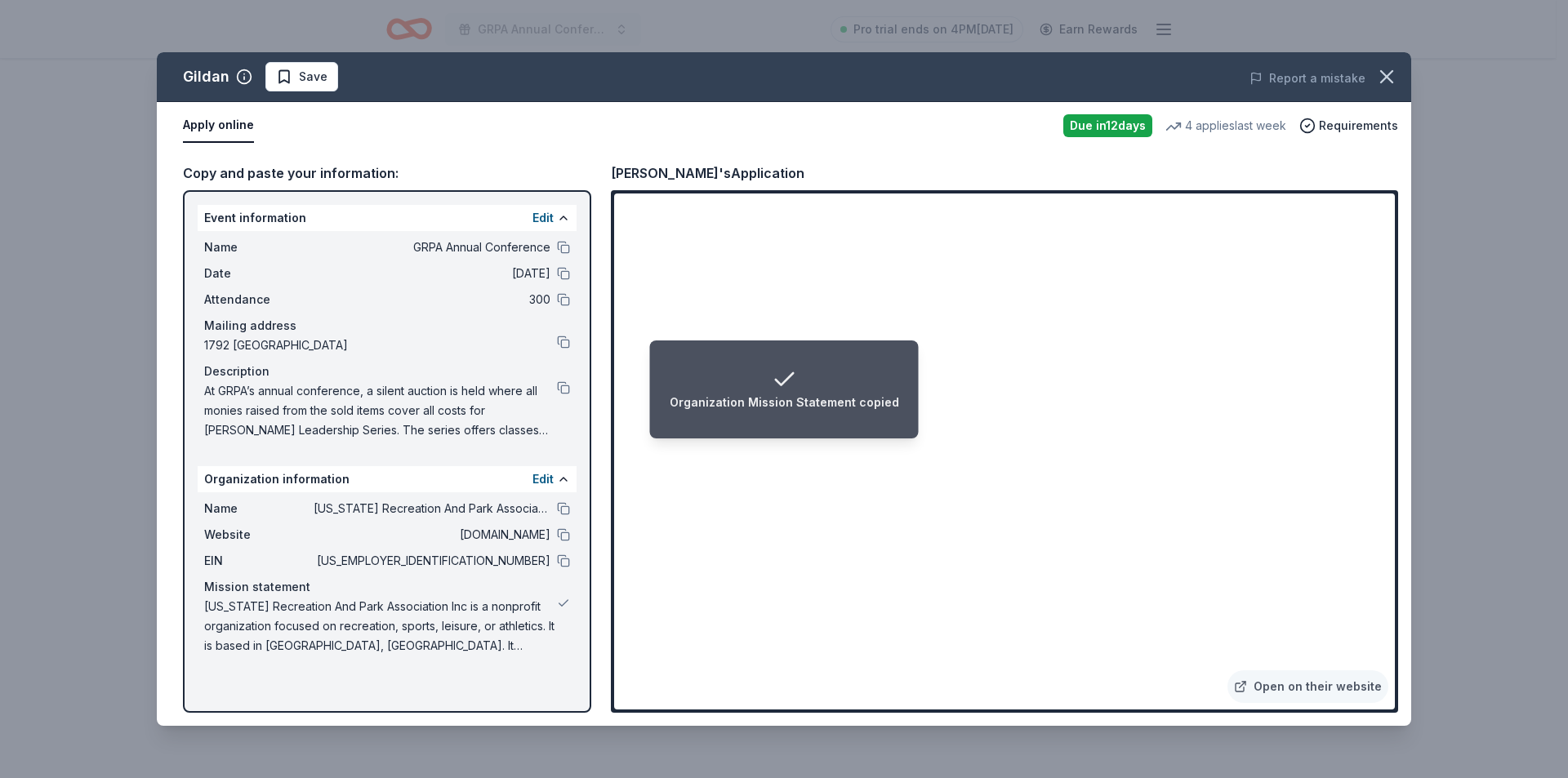
click at [800, 436] on li "Organization Mission Statement copied" at bounding box center [784, 390] width 269 height 98
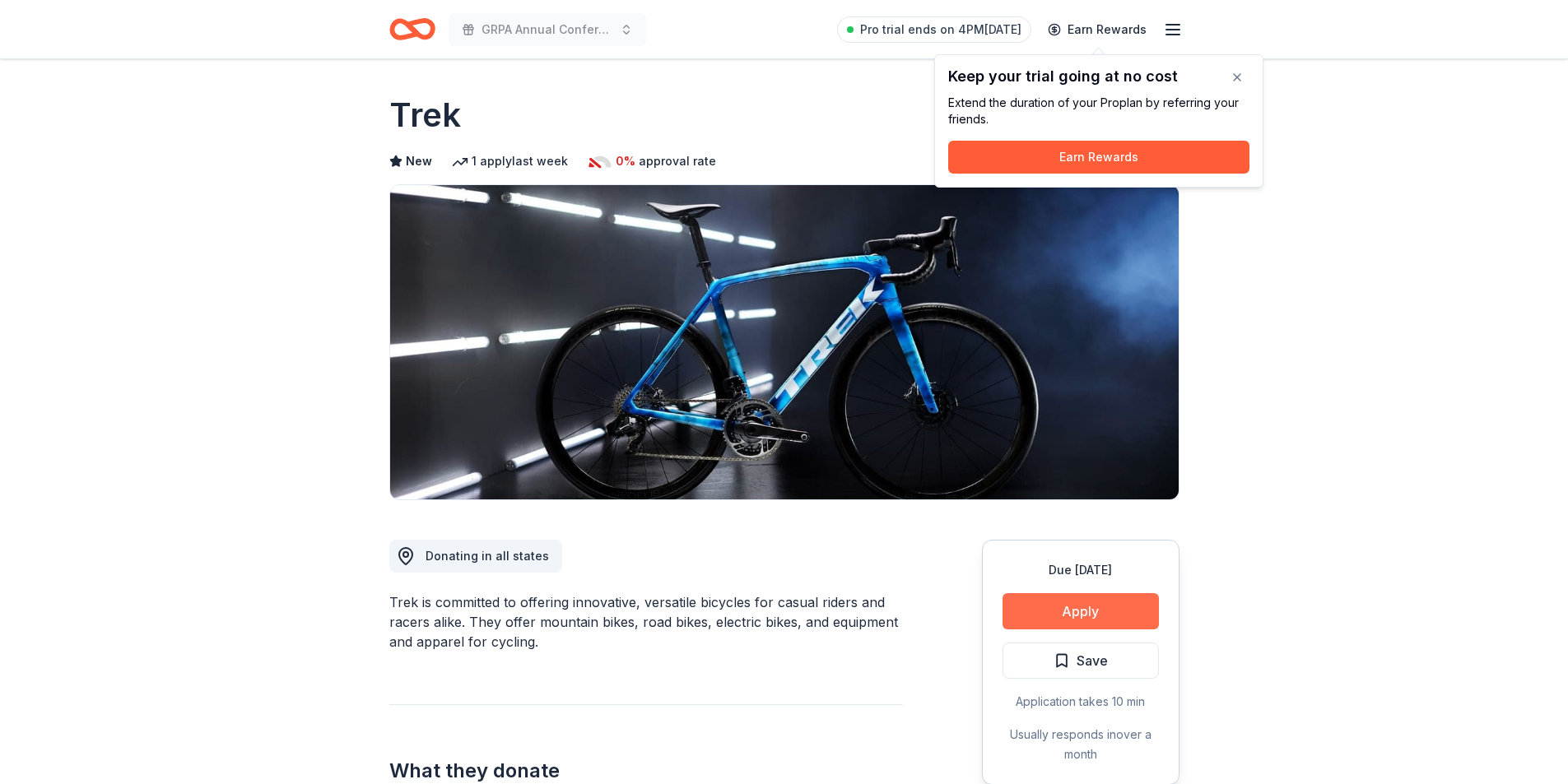
click at [1088, 615] on button "Apply" at bounding box center [1080, 611] width 157 height 36
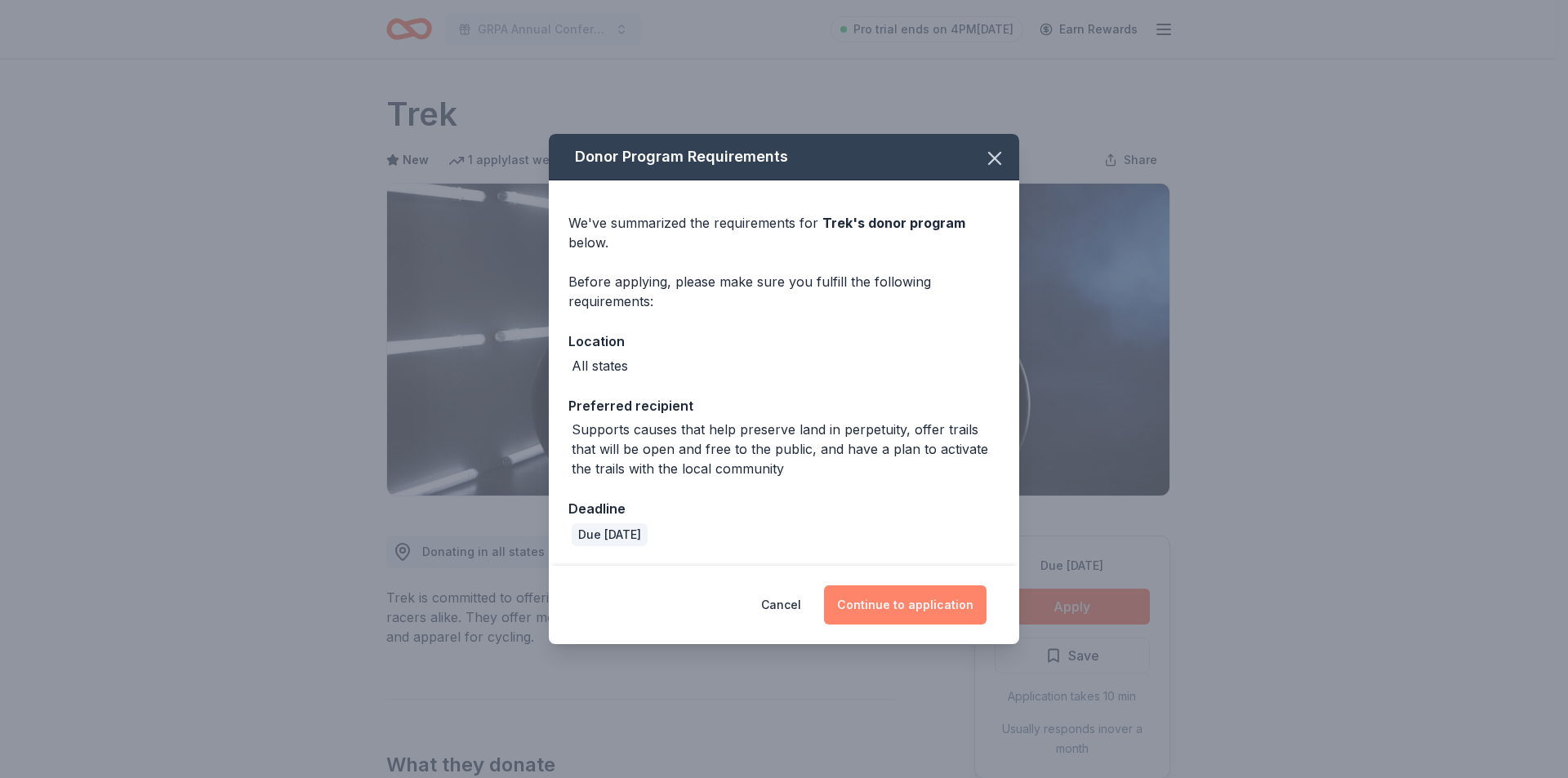
click at [961, 617] on button "Continue to application" at bounding box center [905, 605] width 163 height 40
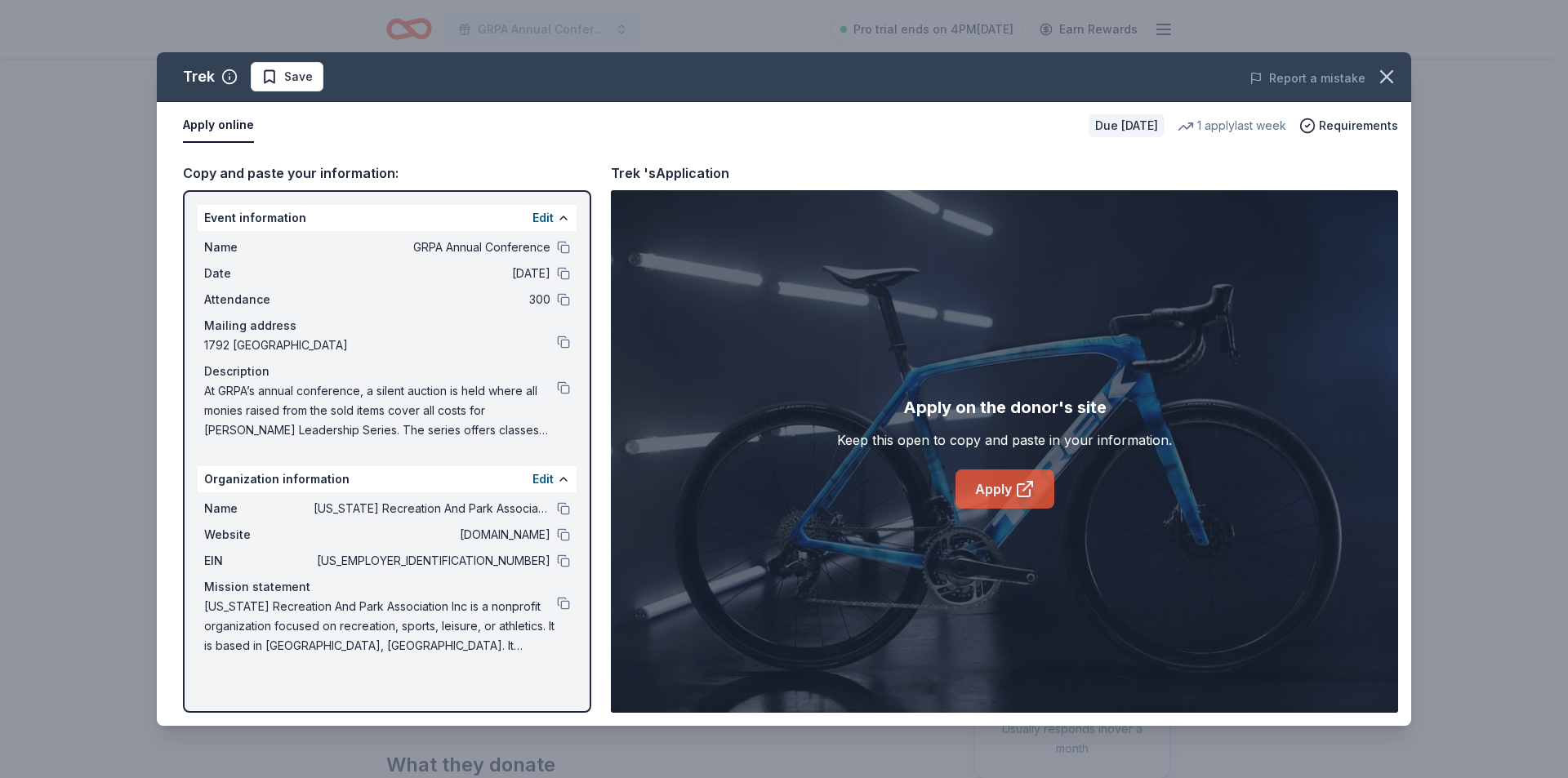
click at [988, 490] on link "Apply" at bounding box center [1005, 489] width 98 height 40
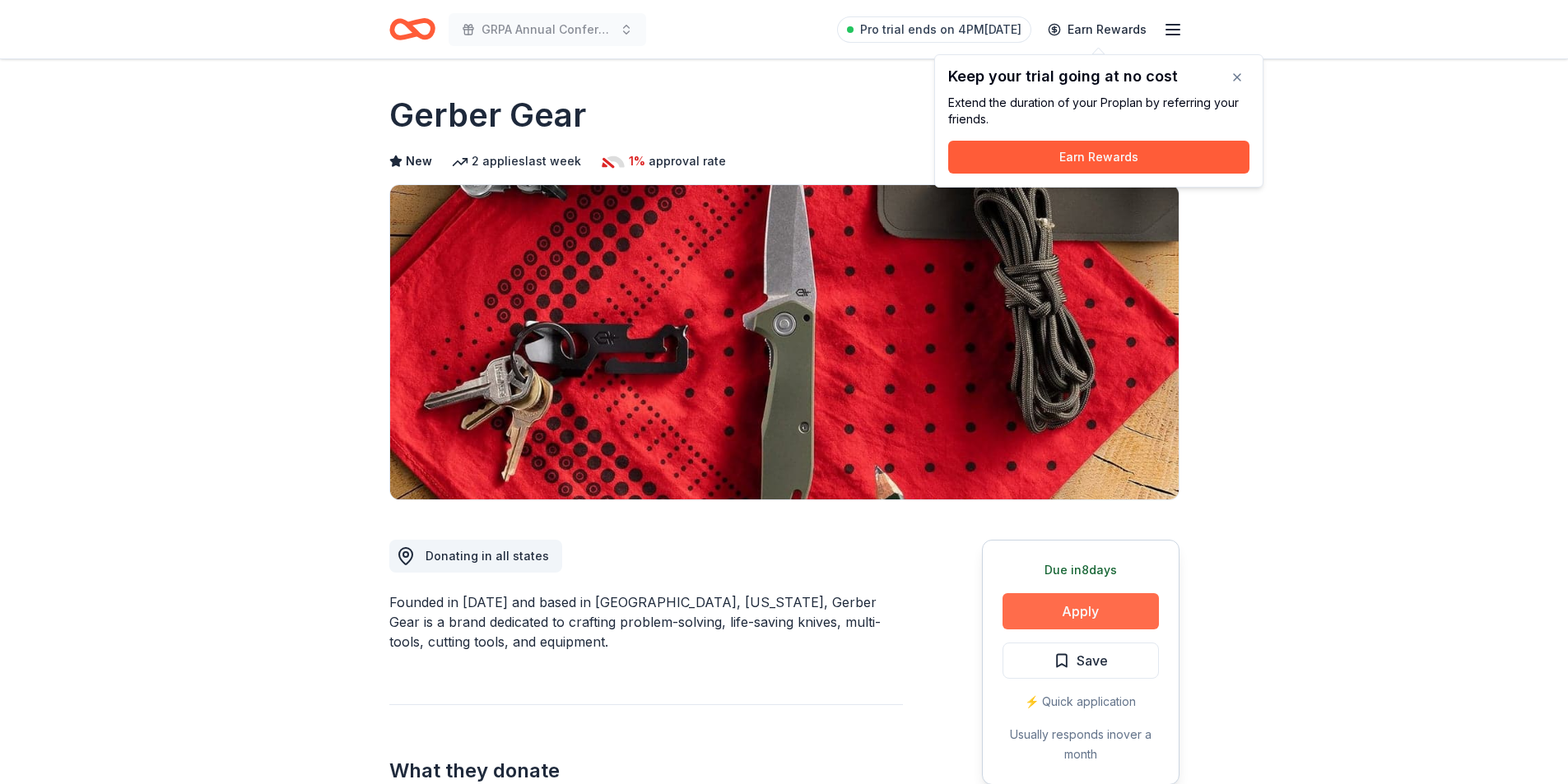
click at [1047, 602] on button "Apply" at bounding box center [1080, 611] width 157 height 36
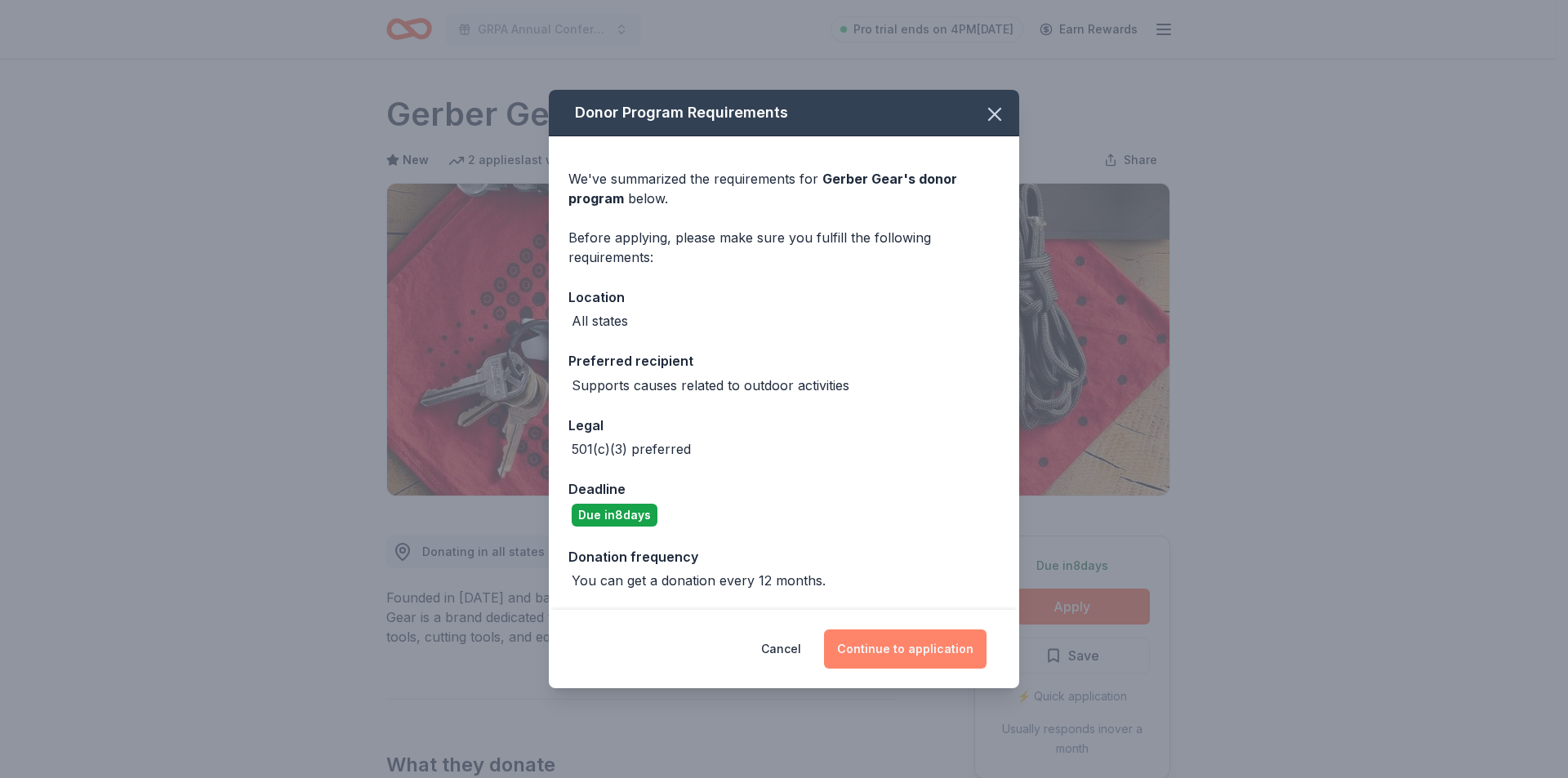
click at [885, 635] on button "Continue to application" at bounding box center [905, 649] width 163 height 40
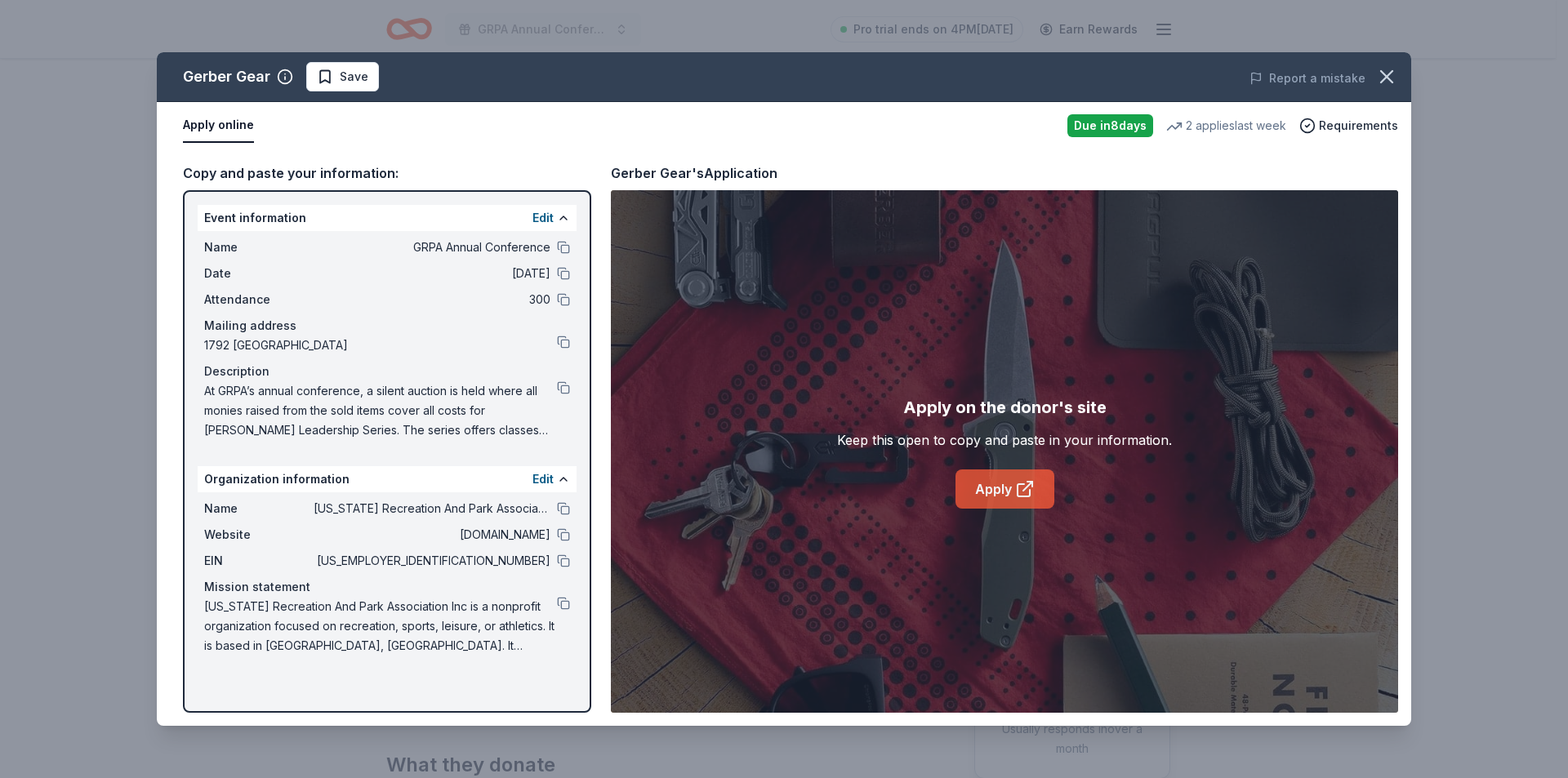
click at [1015, 483] on icon at bounding box center [1025, 489] width 19 height 19
